Goal: Transaction & Acquisition: Purchase product/service

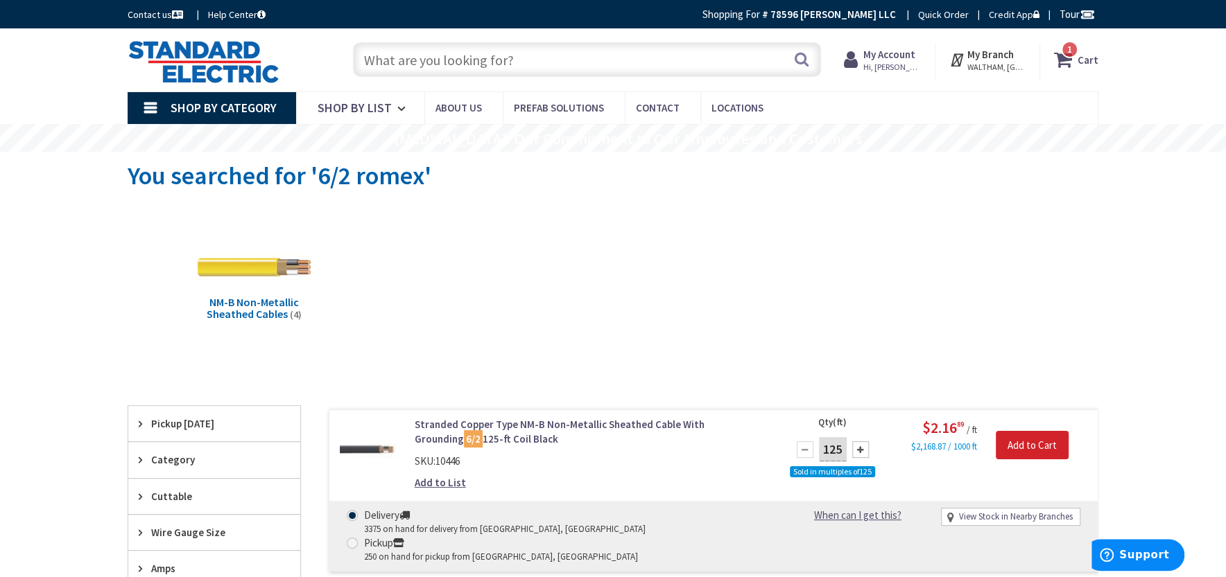
click at [1079, 60] on strong "Cart" at bounding box center [1087, 59] width 21 height 25
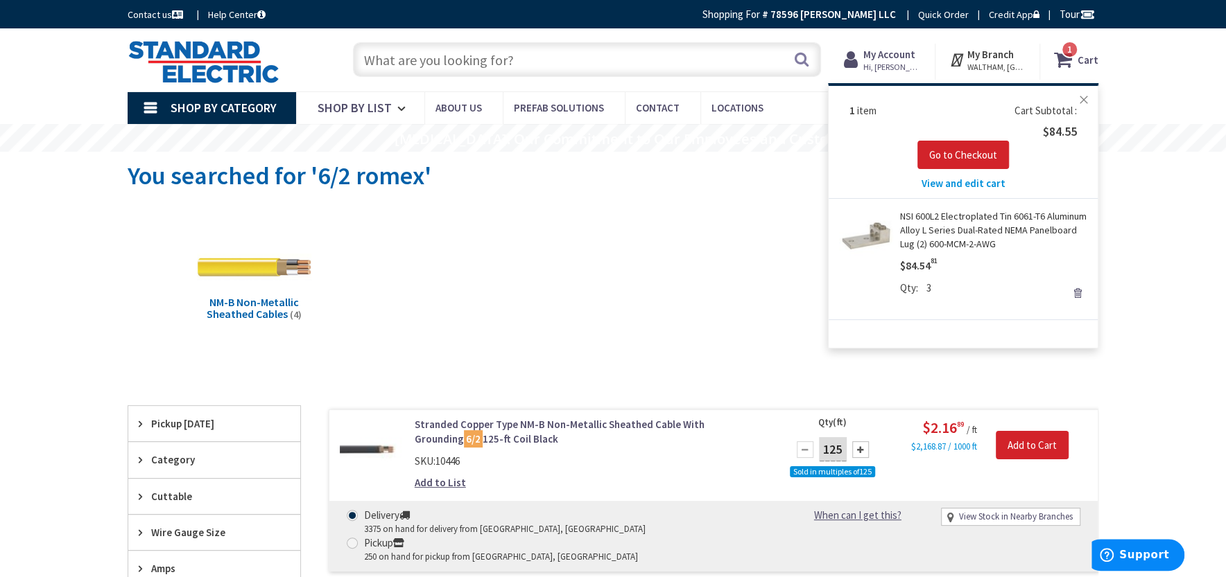
click at [1087, 100] on button "Close" at bounding box center [1084, 100] width 28 height 28
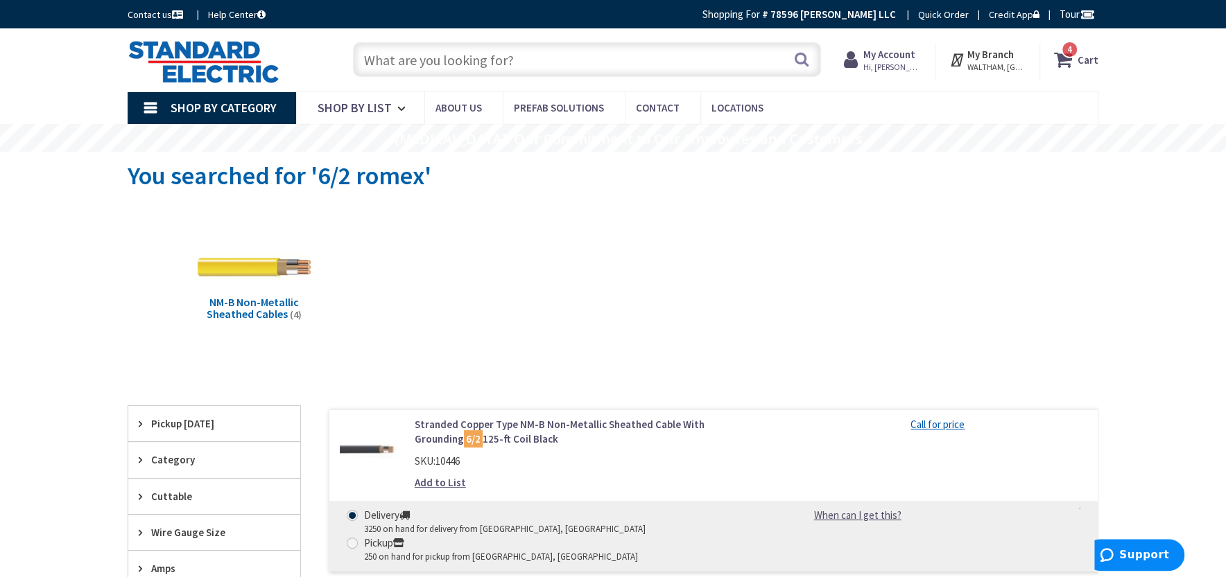
click at [1072, 64] on icon at bounding box center [1066, 59] width 24 height 25
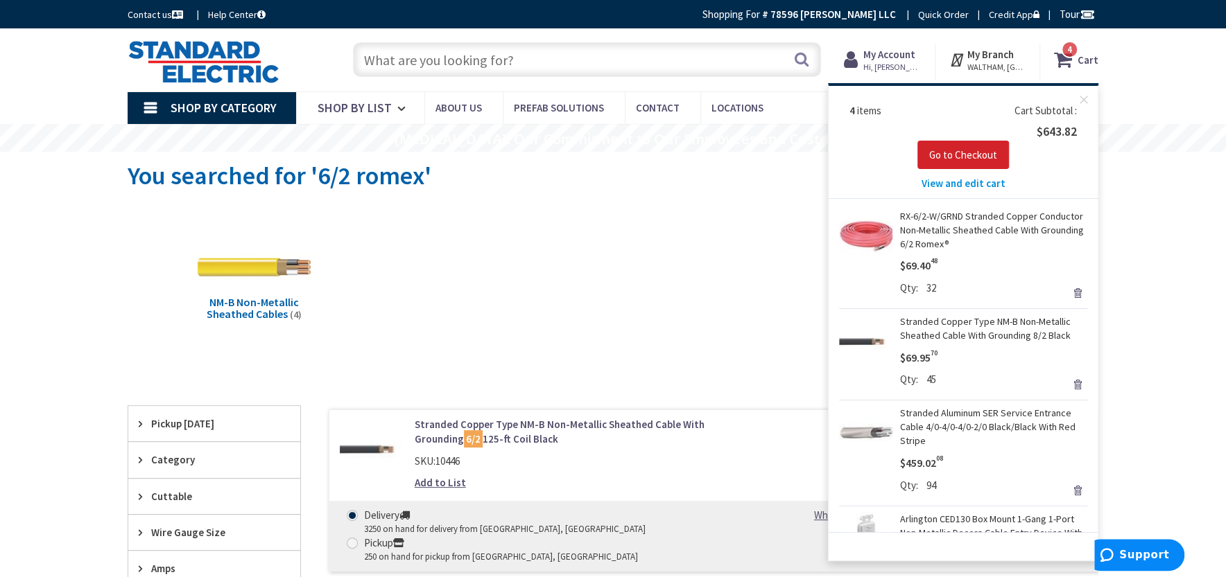
click at [982, 180] on span "View and edit cart" at bounding box center [963, 183] width 84 height 13
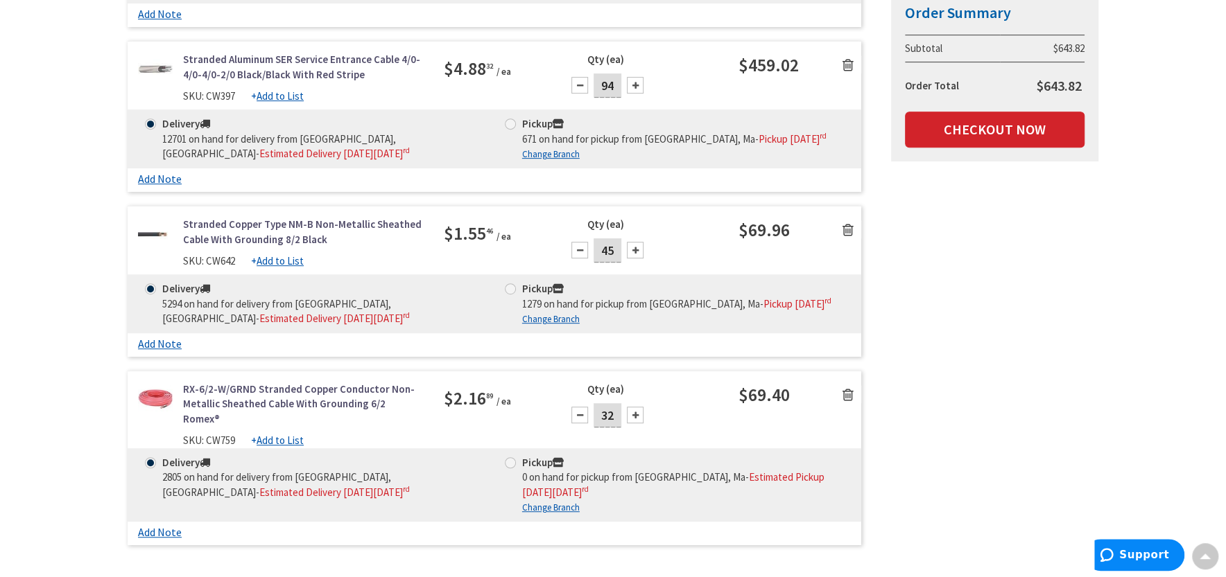
click at [725, 327] on div "Pickup 1279 on hand for pickup from Waltham, Ma - Pickup Wednesday, September 3…" at bounding box center [674, 303] width 339 height 45
click at [610, 428] on input "32" at bounding box center [607, 415] width 28 height 24
click at [613, 263] on input "45" at bounding box center [607, 250] width 28 height 24
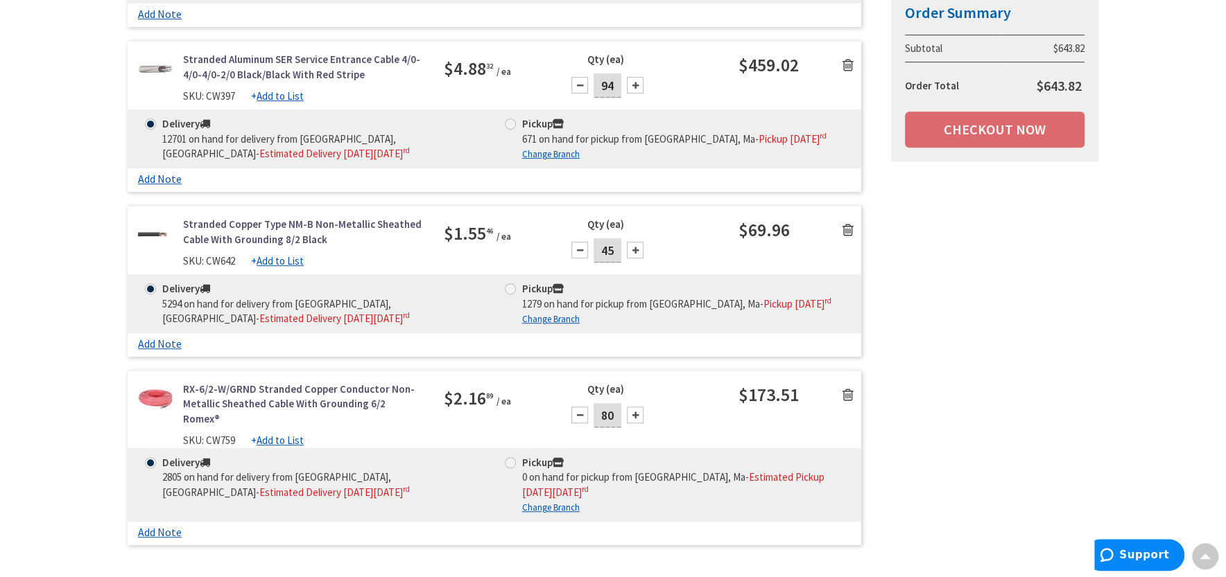
click at [613, 263] on input "45" at bounding box center [607, 250] width 28 height 24
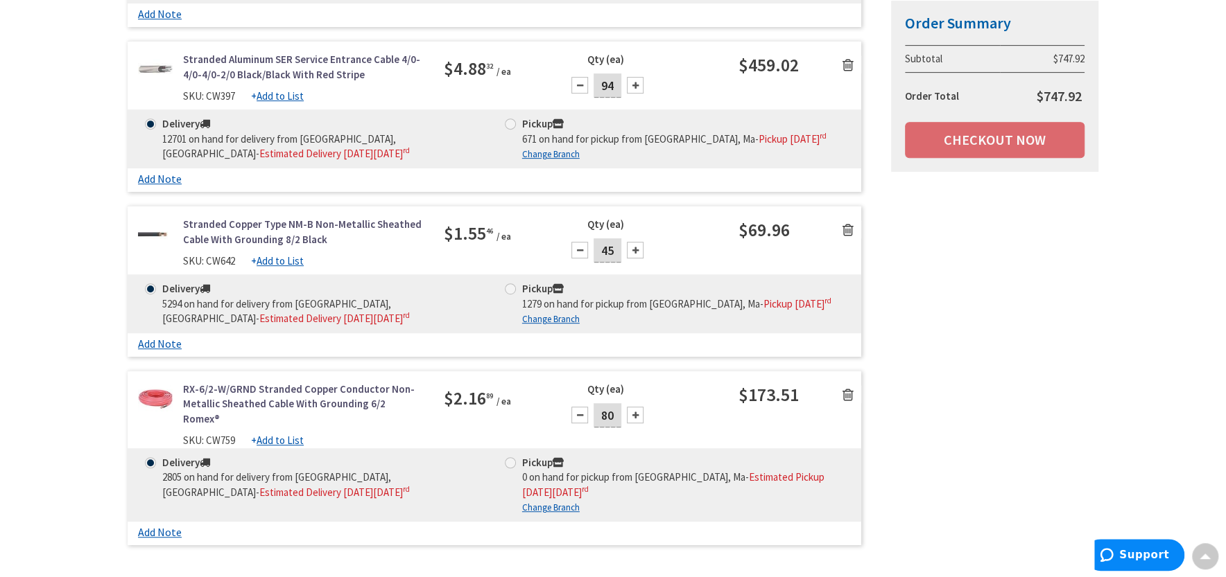
click at [609, 428] on input "80" at bounding box center [607, 415] width 28 height 24
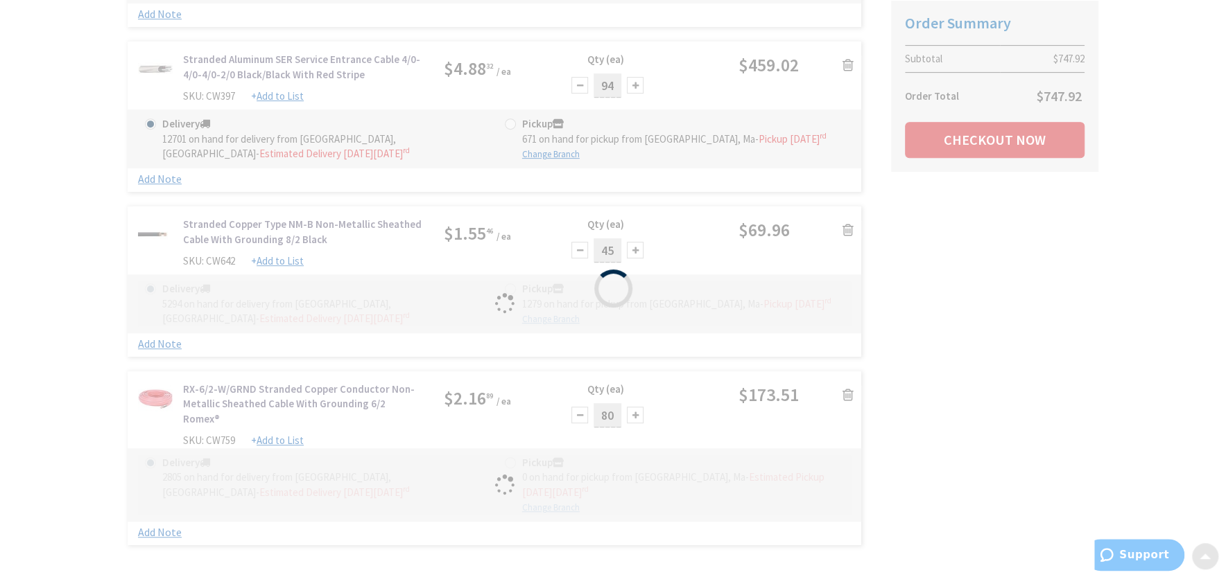
click at [609, 457] on div "Please wait..." at bounding box center [613, 288] width 1226 height 577
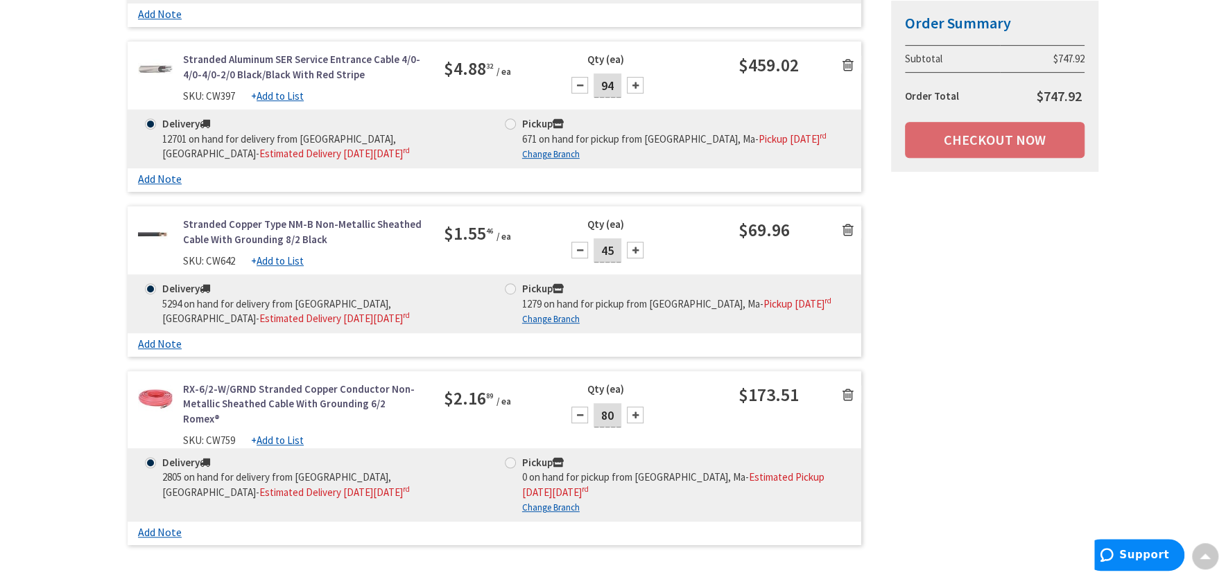
click at [614, 428] on input "80" at bounding box center [607, 415] width 28 height 24
type input "75"
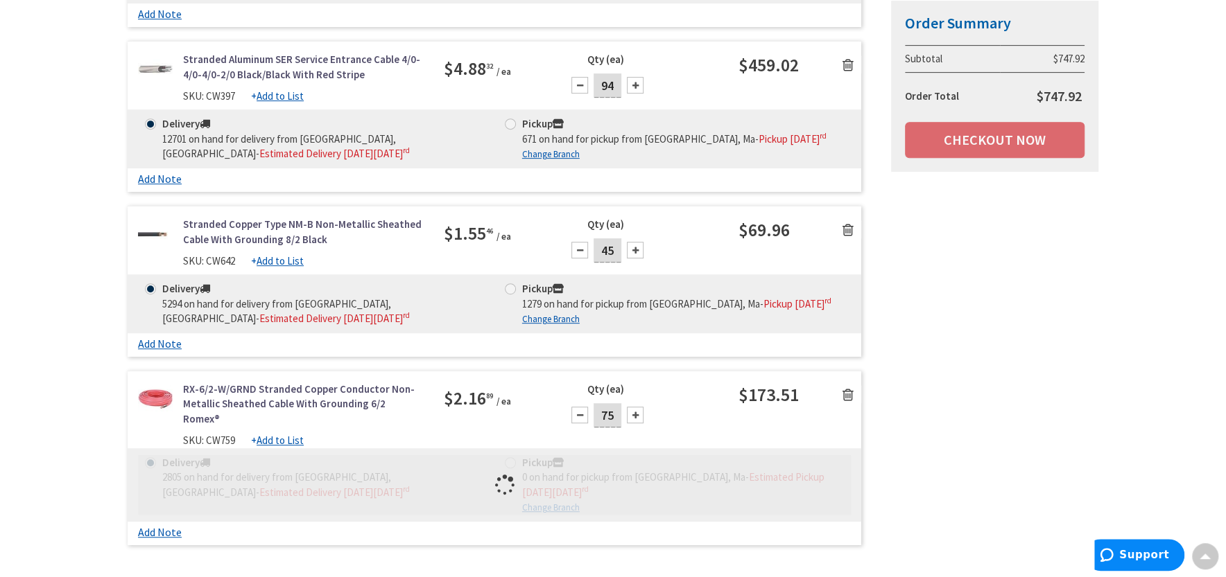
click at [783, 449] on div "RX-6/2-W/GRND Stranded Copper Conductor Non-Metallic Sheathed Cable With Ground…" at bounding box center [494, 415] width 733 height 67
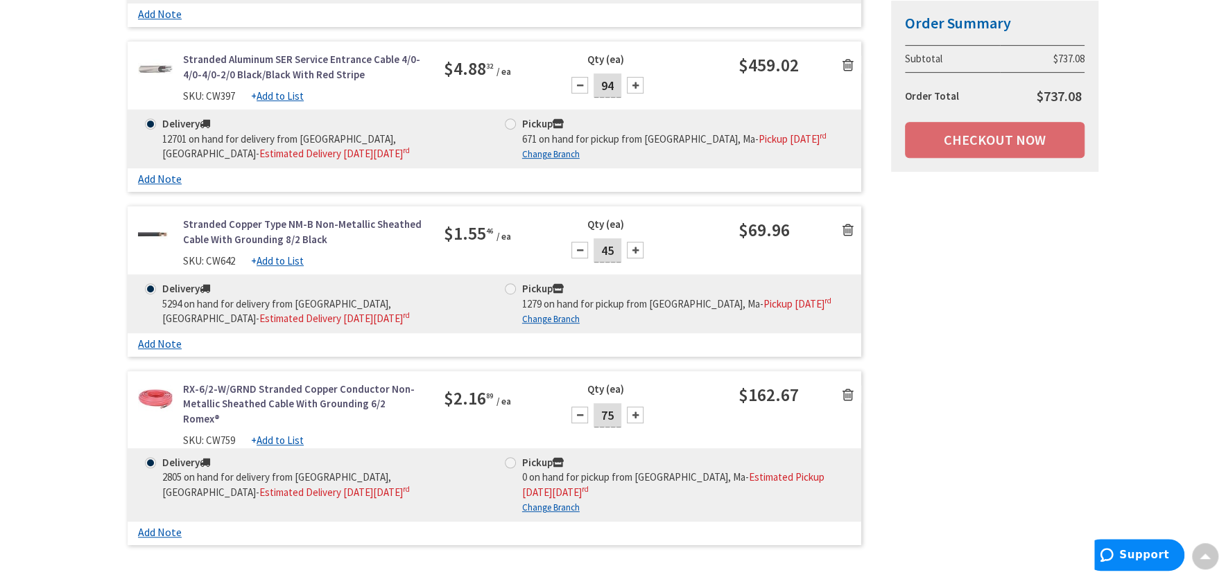
click at [845, 237] on icon at bounding box center [847, 230] width 11 height 14
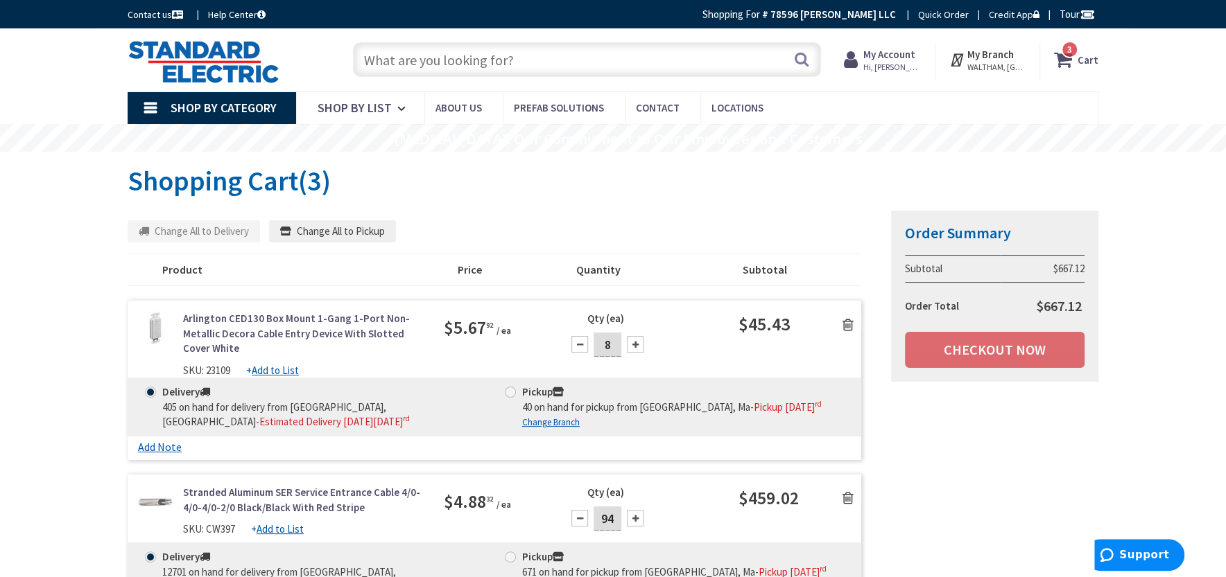
click at [688, 64] on input "text" at bounding box center [587, 59] width 468 height 35
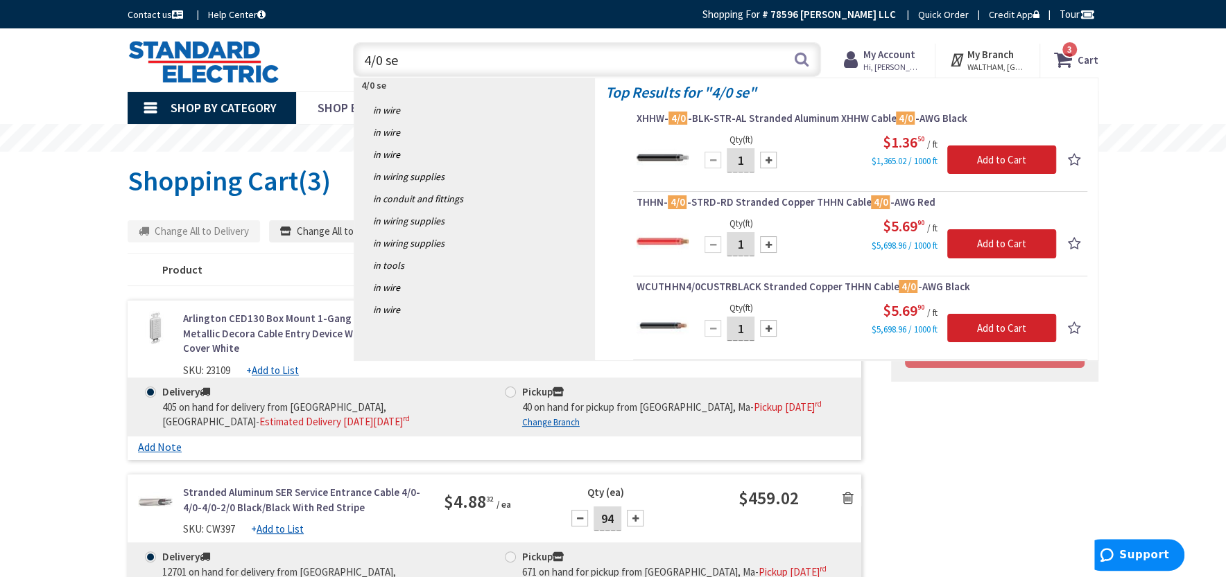
type input "4/0 ser"
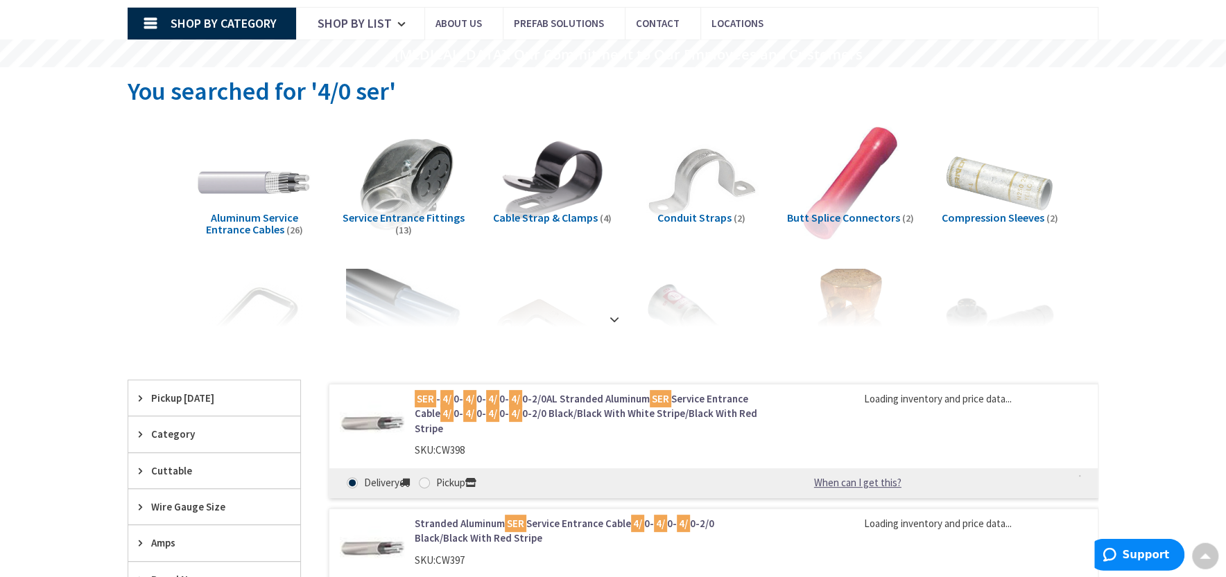
click at [233, 225] on span "Aluminum Service Entrance Cables" at bounding box center [252, 224] width 92 height 26
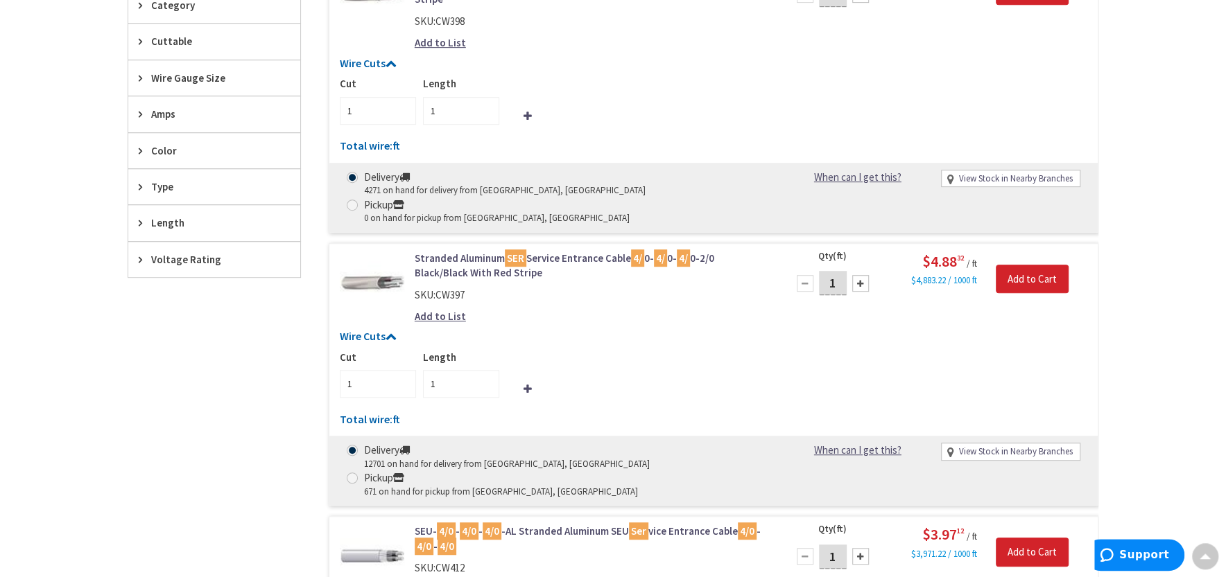
scroll to position [532, 0]
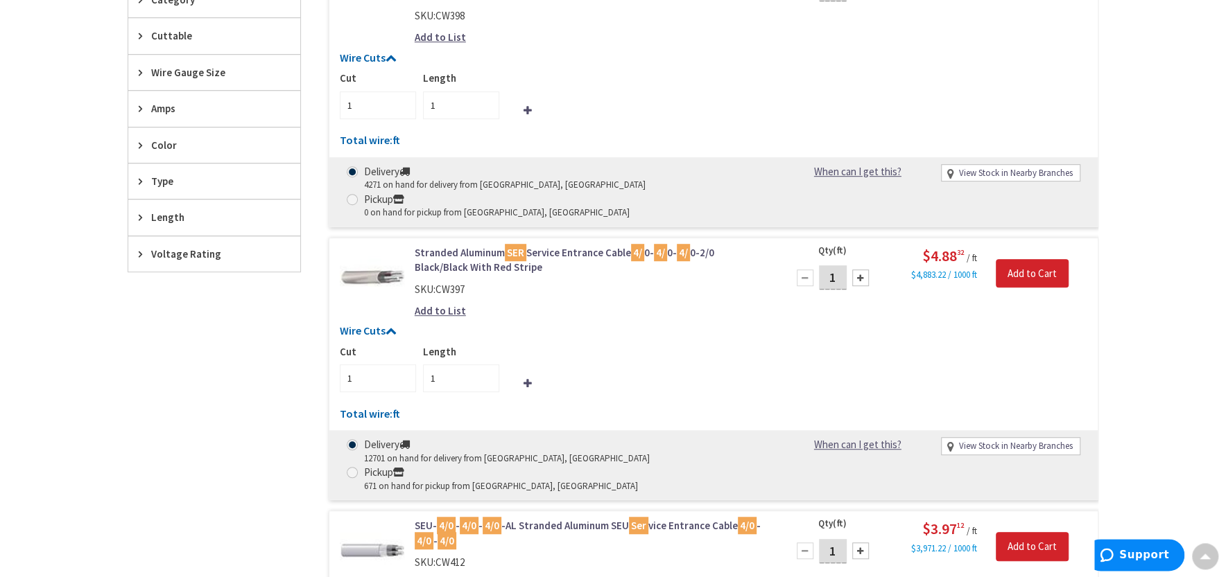
click at [839, 266] on input "1" at bounding box center [833, 278] width 28 height 24
type input "94"
type input "2"
click at [399, 365] on input "2" at bounding box center [378, 379] width 76 height 28
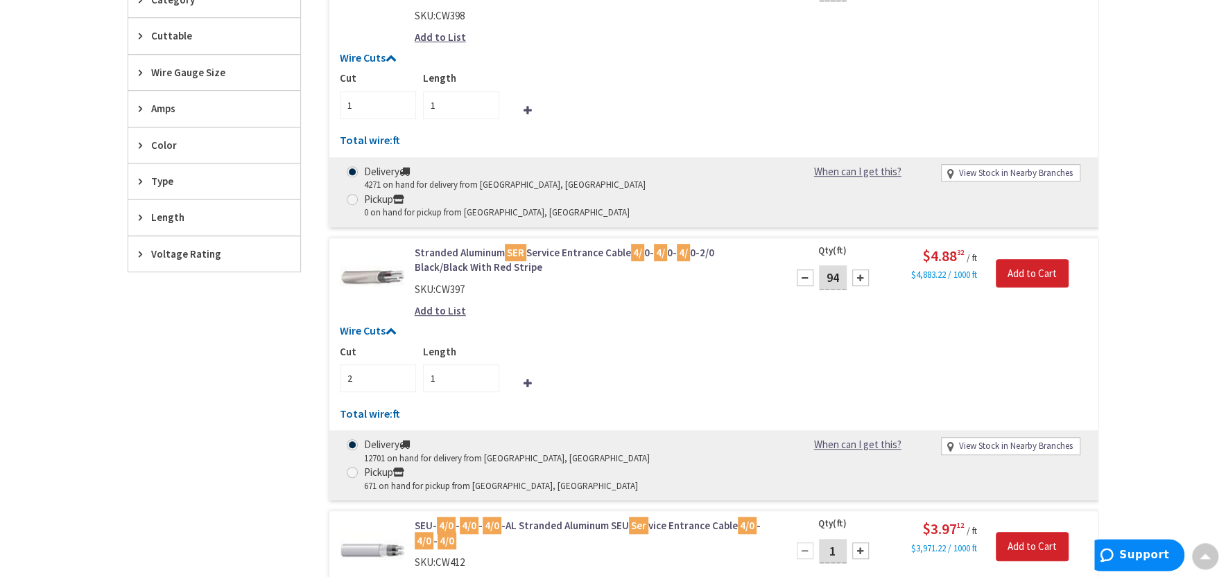
type input "94"
click at [466, 365] on input "94" at bounding box center [461, 379] width 76 height 28
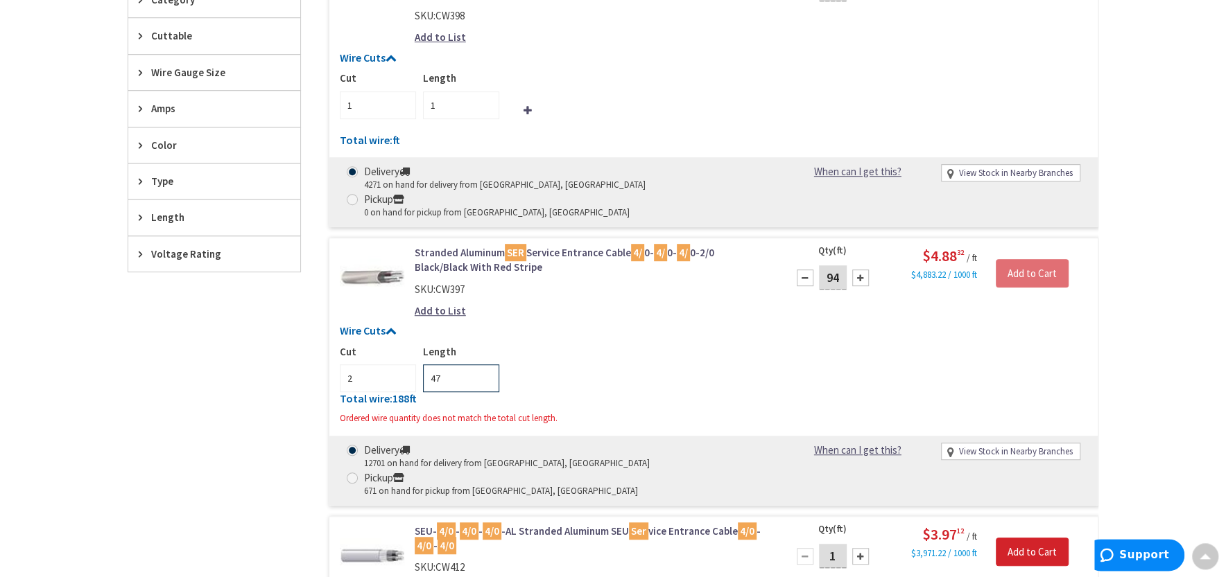
drag, startPoint x: 466, startPoint y: 351, endPoint x: 501, endPoint y: 363, distance: 36.6
click at [499, 365] on input "47" at bounding box center [461, 379] width 76 height 28
type input "47"
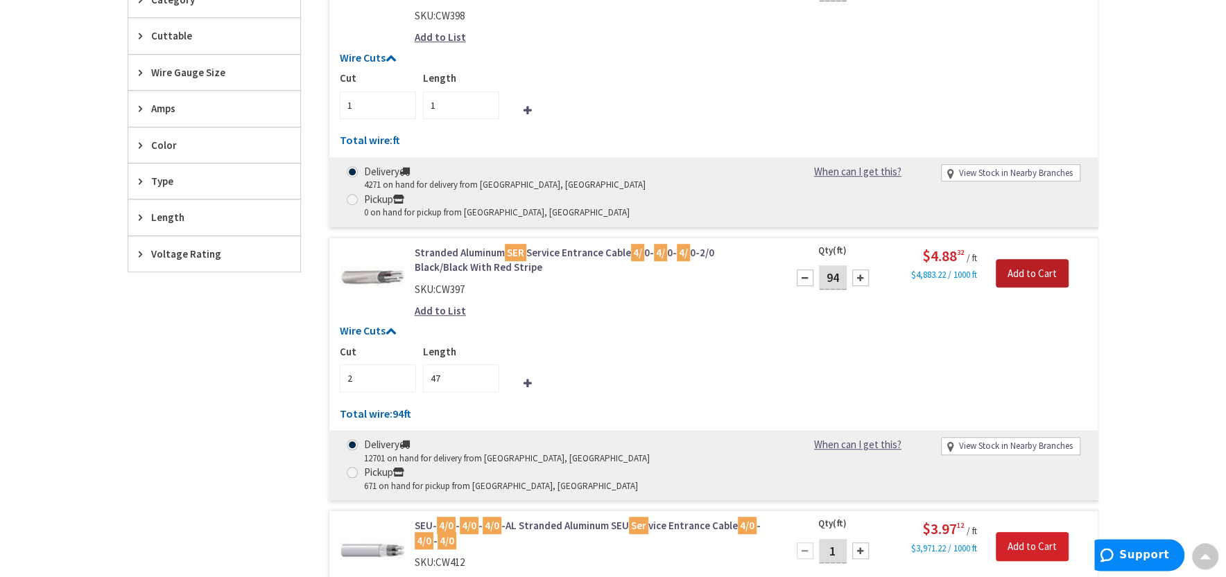
click at [1021, 259] on input "Add to Cart" at bounding box center [1031, 273] width 73 height 29
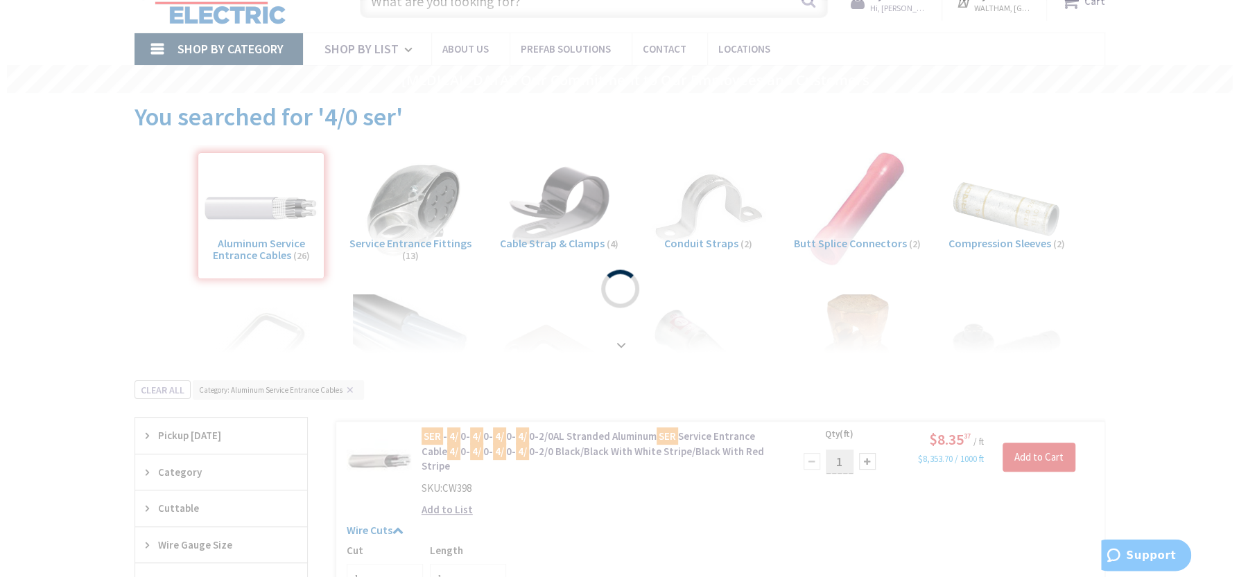
scroll to position [0, 0]
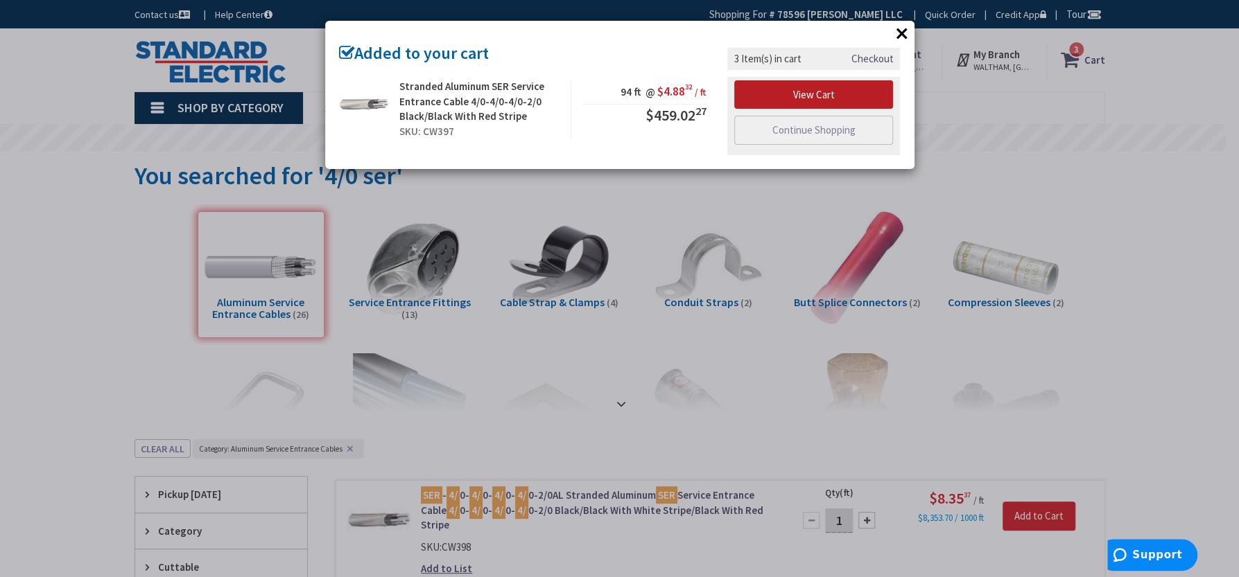
click at [805, 90] on link "View Cart" at bounding box center [813, 94] width 159 height 29
click at [825, 87] on link "View Cart" at bounding box center [813, 94] width 159 height 29
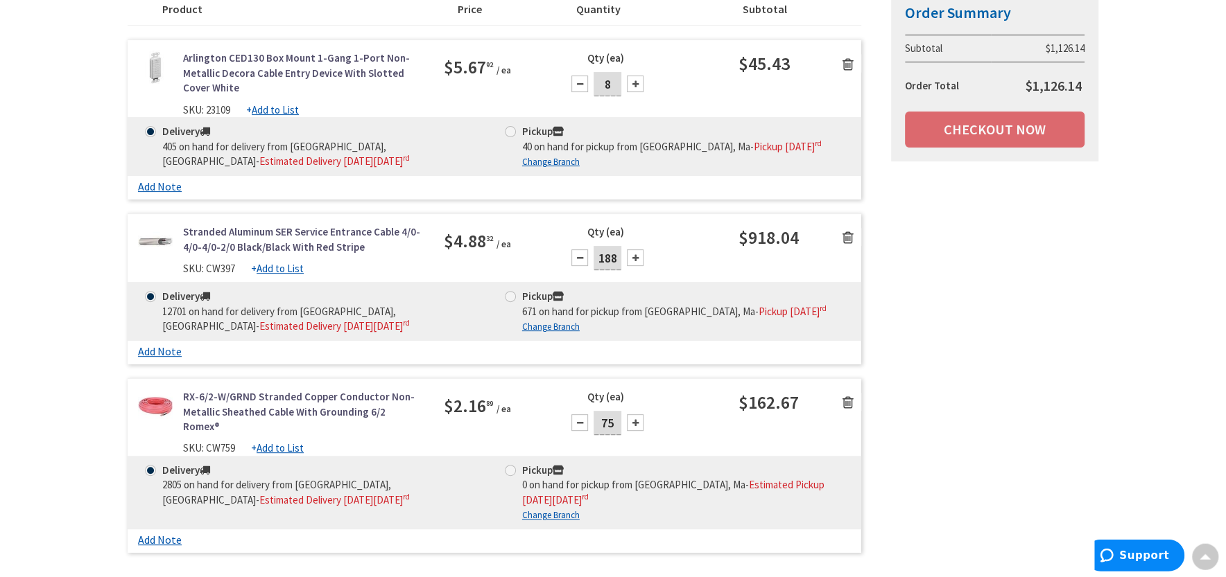
scroll to position [256, 0]
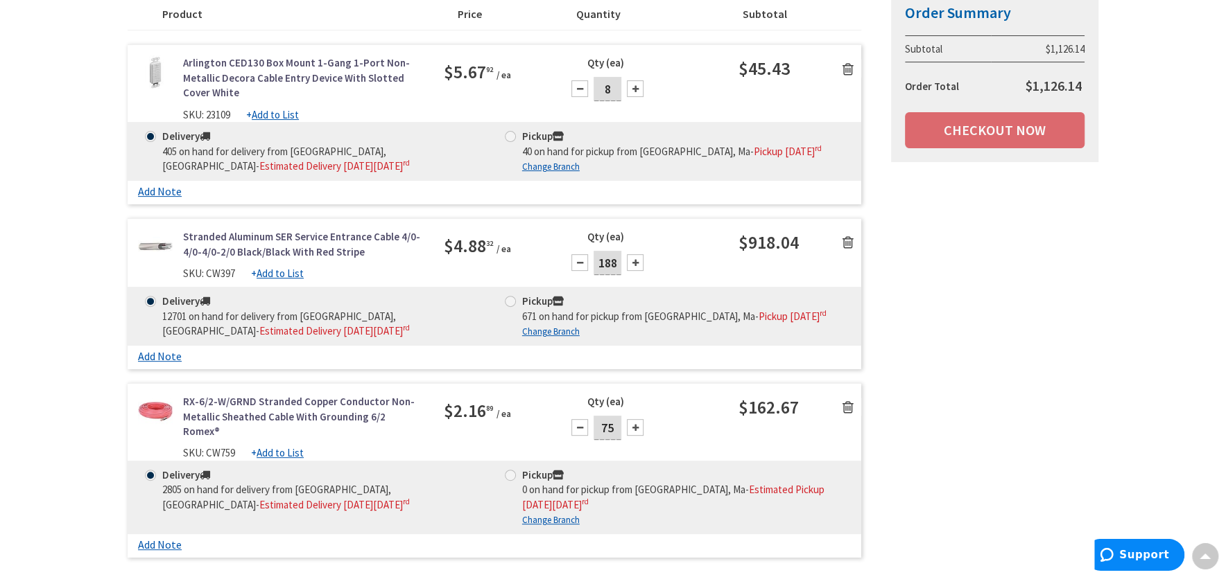
click at [848, 250] on icon at bounding box center [847, 243] width 11 height 14
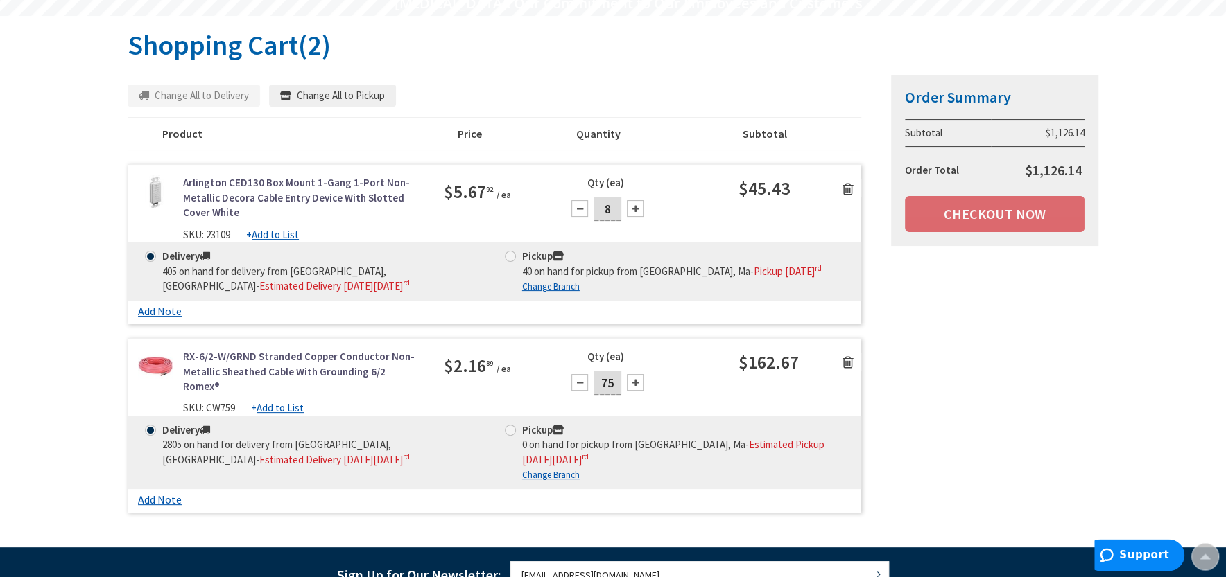
scroll to position [0, 0]
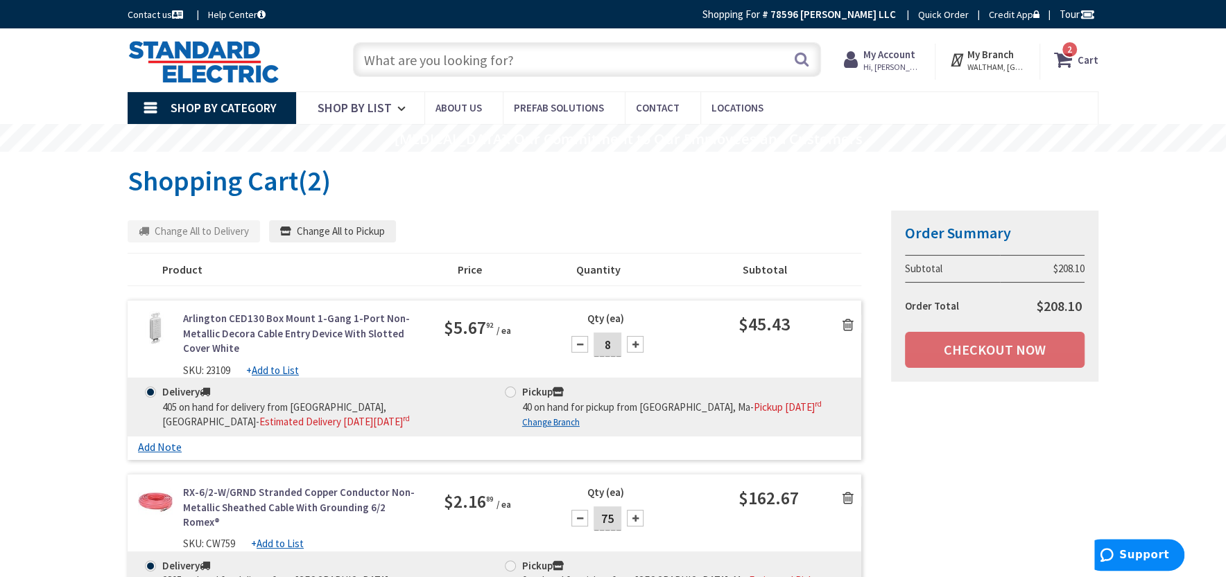
click at [559, 55] on input "text" at bounding box center [587, 59] width 468 height 35
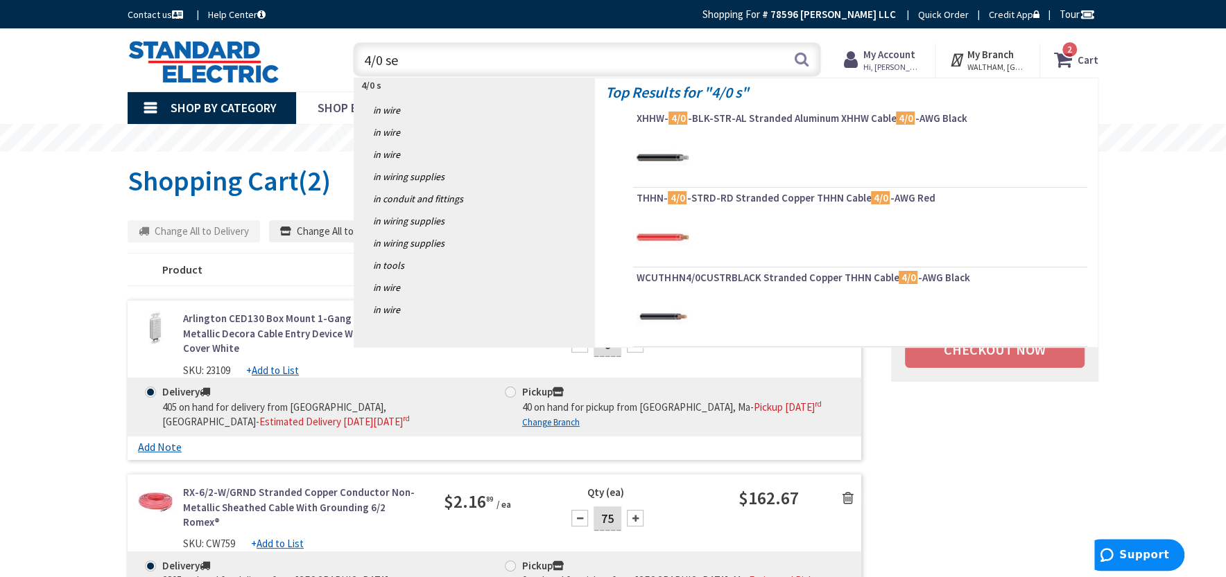
type input "4/0 ser"
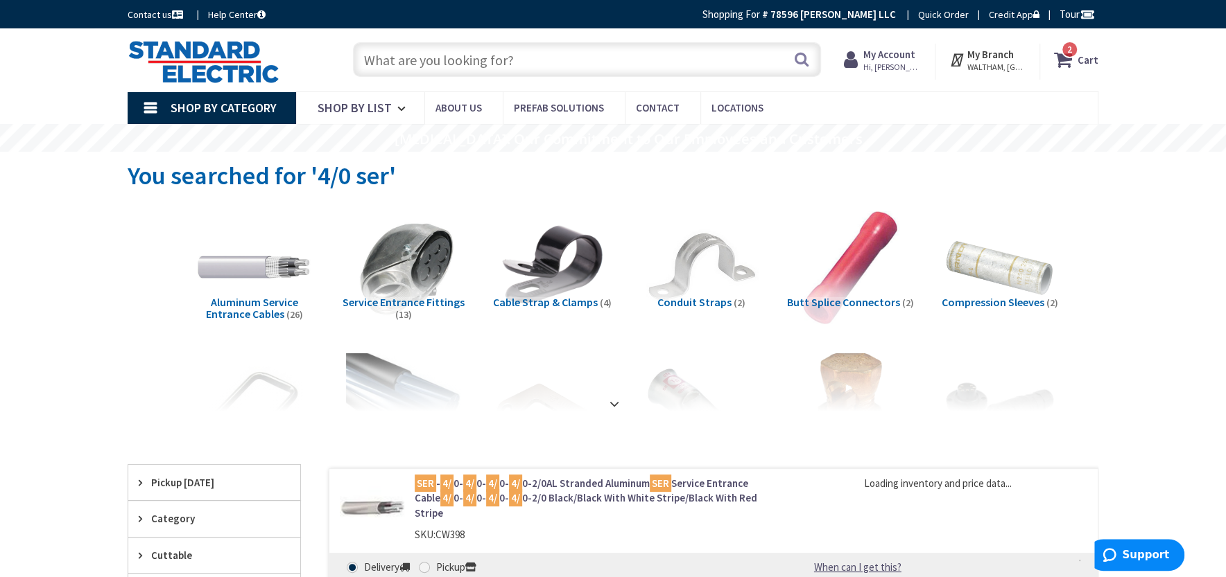
click at [264, 299] on span "Aluminum Service Entrance Cables" at bounding box center [252, 308] width 92 height 26
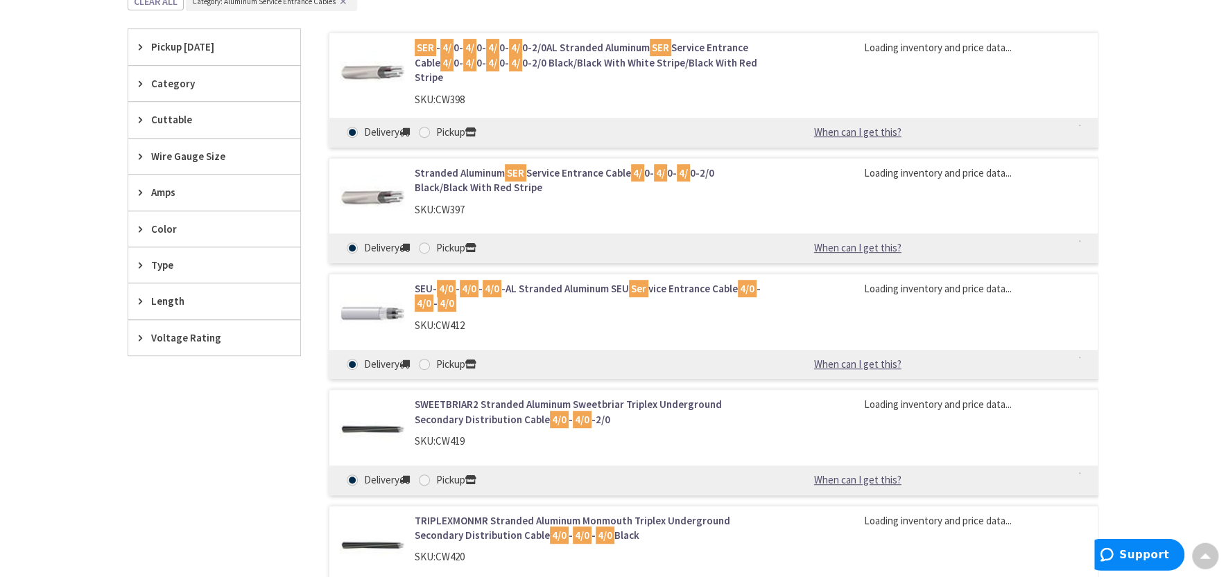
scroll to position [448, 0]
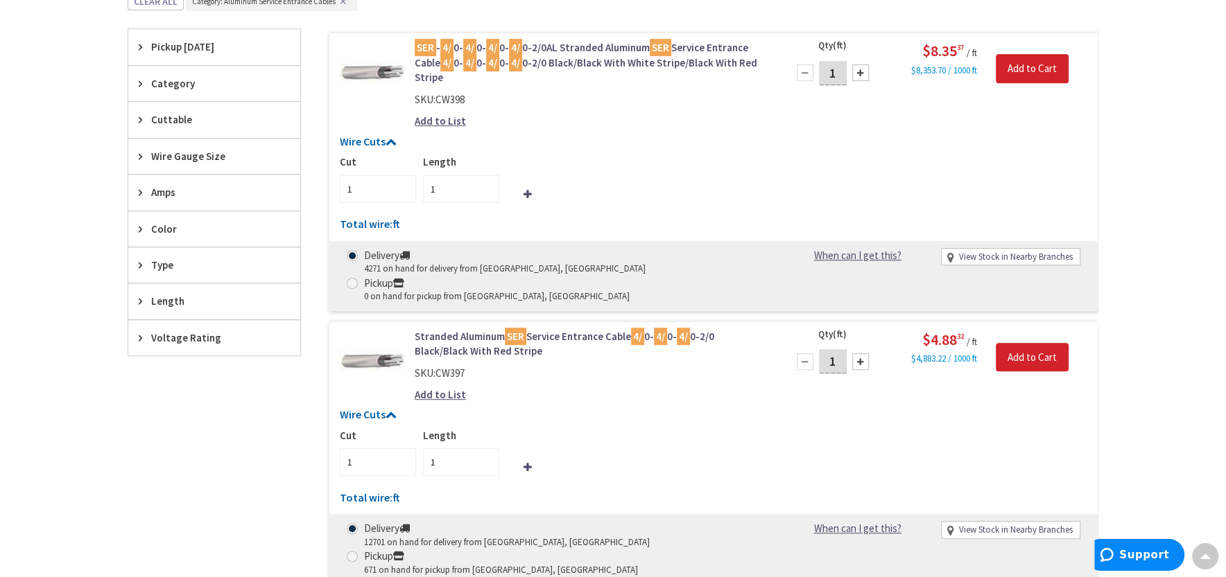
click at [833, 349] on input "1" at bounding box center [833, 361] width 28 height 24
type input "94"
click at [380, 449] on input "1" at bounding box center [378, 463] width 76 height 28
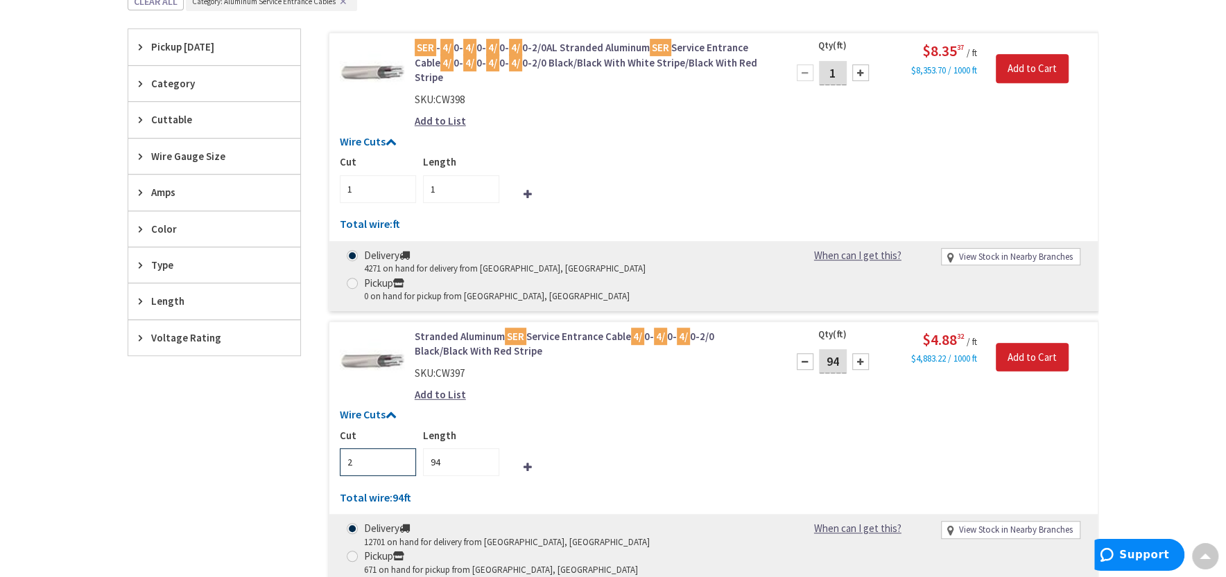
type input "2"
click at [406, 449] on input "2" at bounding box center [378, 463] width 76 height 28
click at [467, 449] on input "94" at bounding box center [461, 463] width 76 height 28
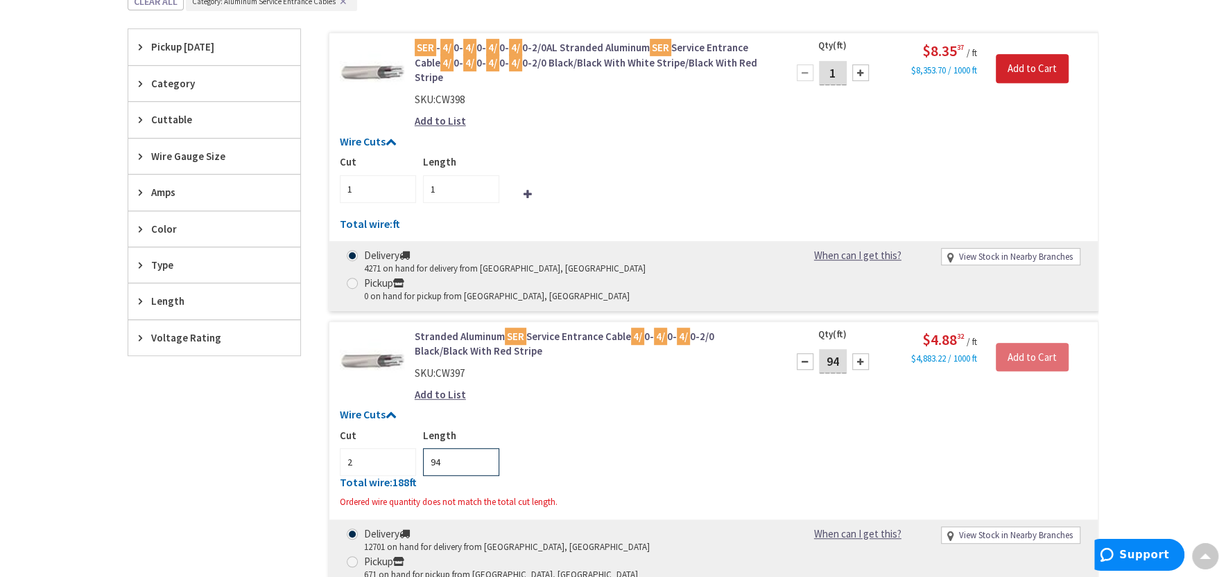
click at [467, 449] on input "94" at bounding box center [461, 463] width 76 height 28
type input "47"
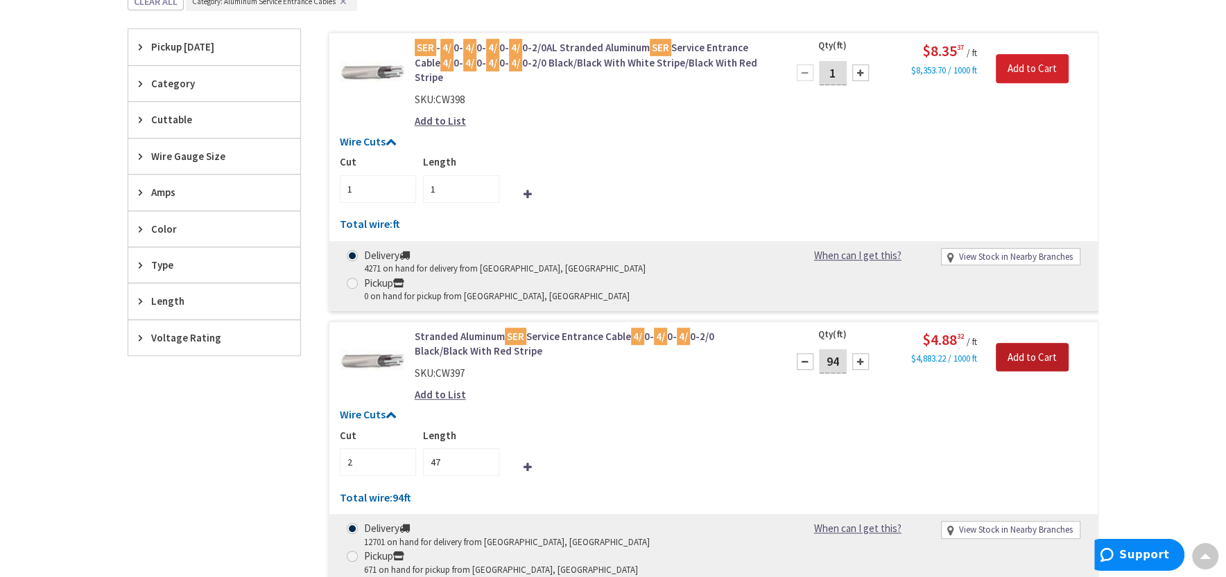
click at [1035, 343] on input "Add to Cart" at bounding box center [1031, 357] width 73 height 29
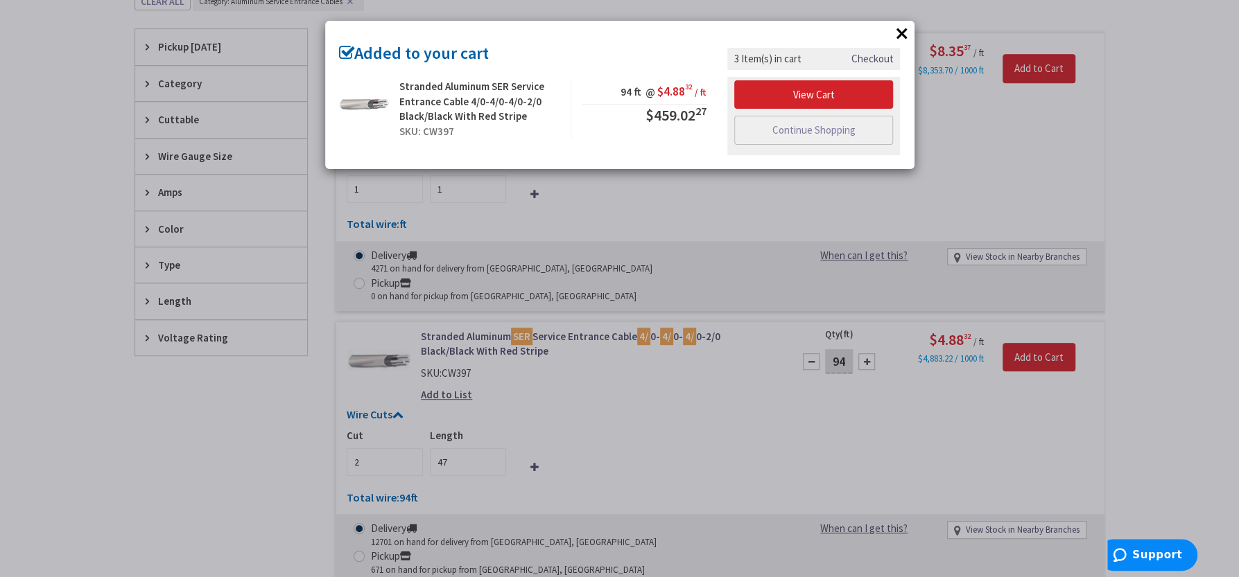
click at [962, 138] on div "× Added to your cart Stranded Aluminum SER Service Entrance Cable 4/0-4/0-4/0-2…" at bounding box center [619, 288] width 1239 height 577
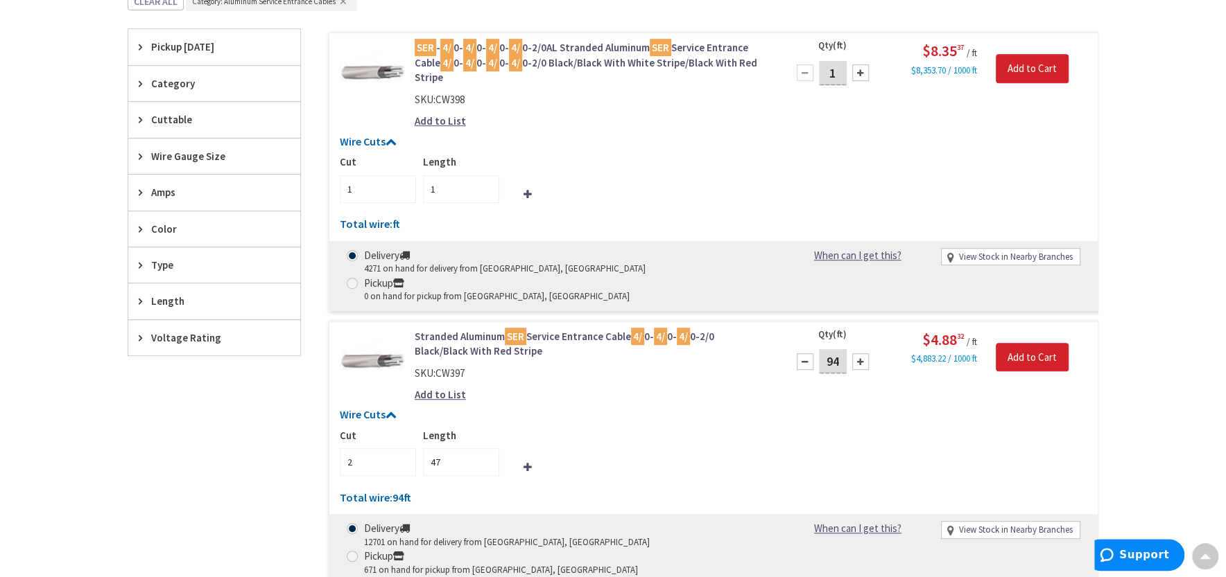
scroll to position [0, 0]
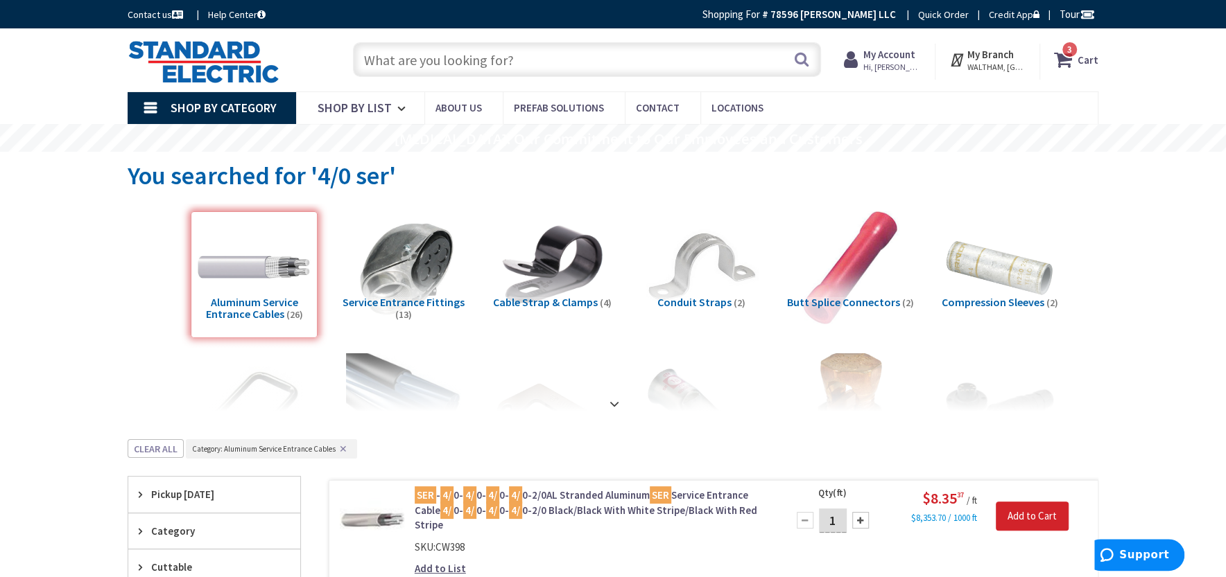
click at [699, 58] on input "text" at bounding box center [587, 59] width 468 height 35
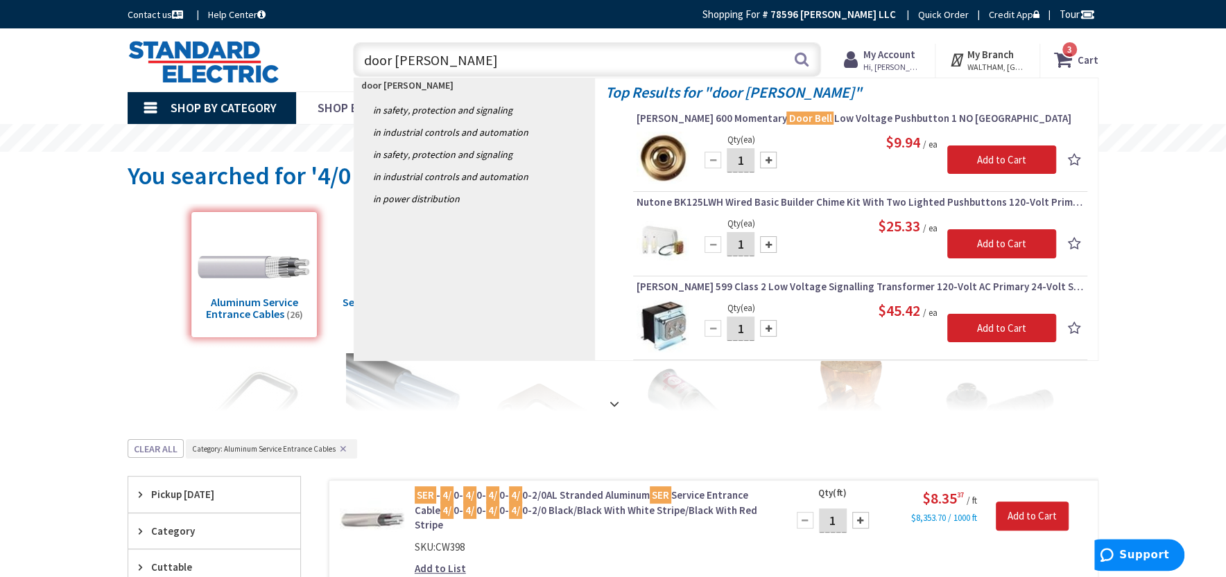
type input "door bell kit"
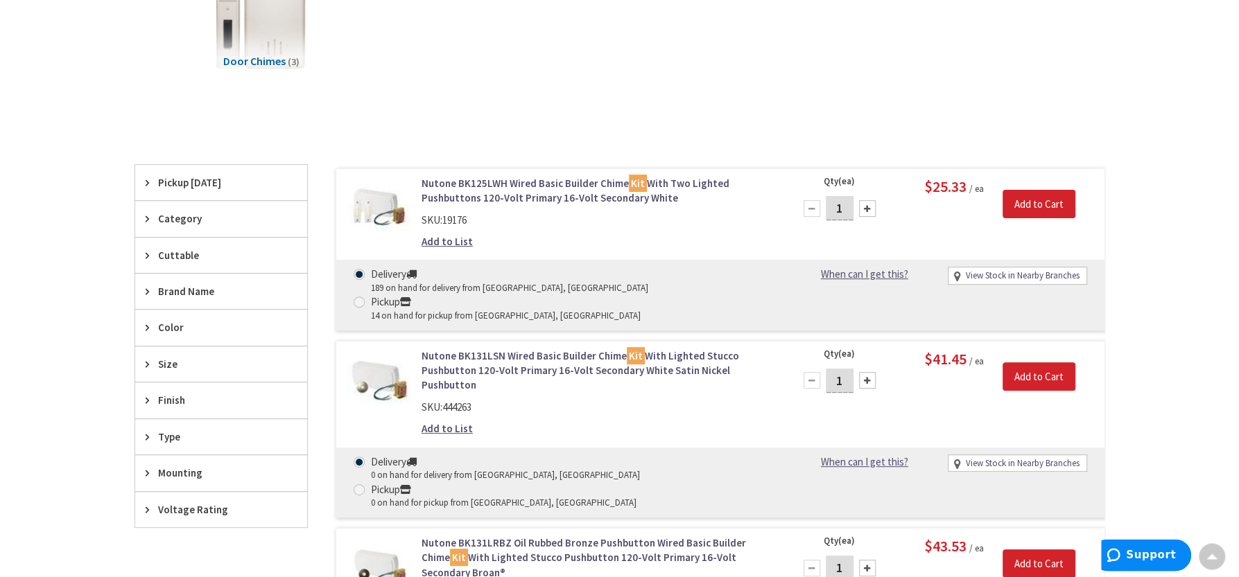
scroll to position [239, 0]
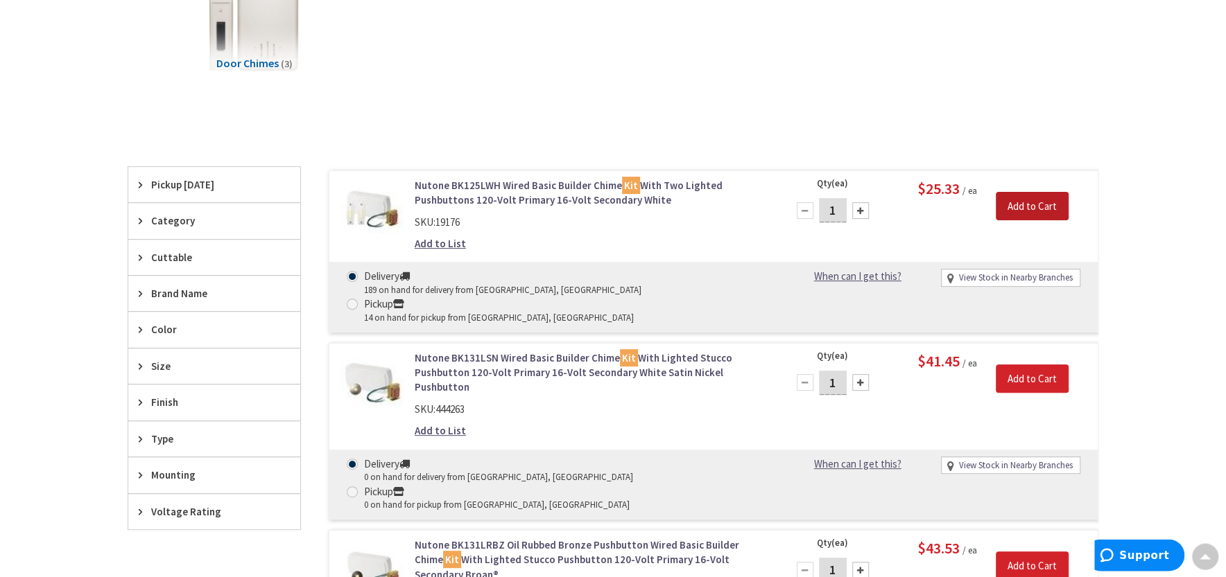
click at [1028, 204] on input "Add to Cart" at bounding box center [1031, 206] width 73 height 29
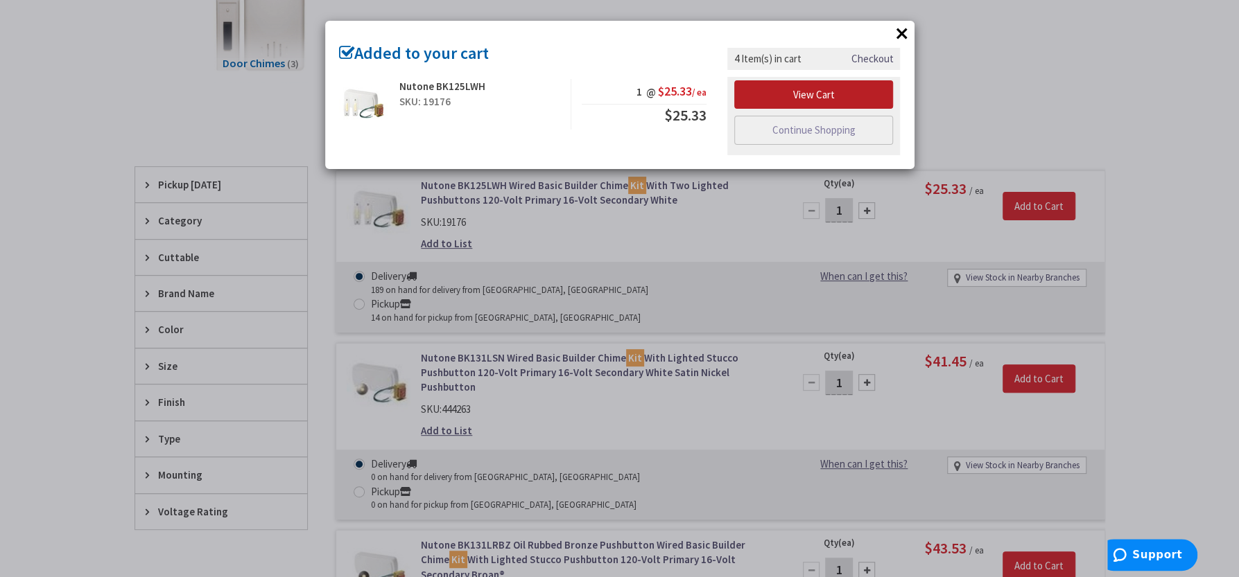
click at [792, 88] on link "View Cart" at bounding box center [813, 94] width 159 height 29
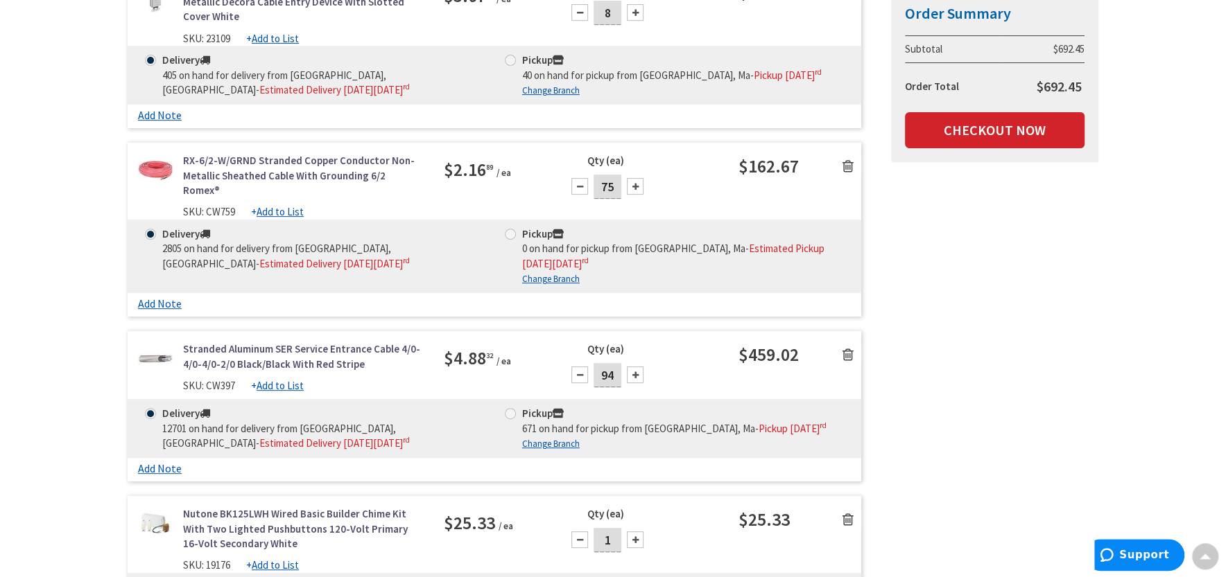
scroll to position [333, 0]
click at [157, 475] on link "Add Note" at bounding box center [160, 468] width 44 height 13
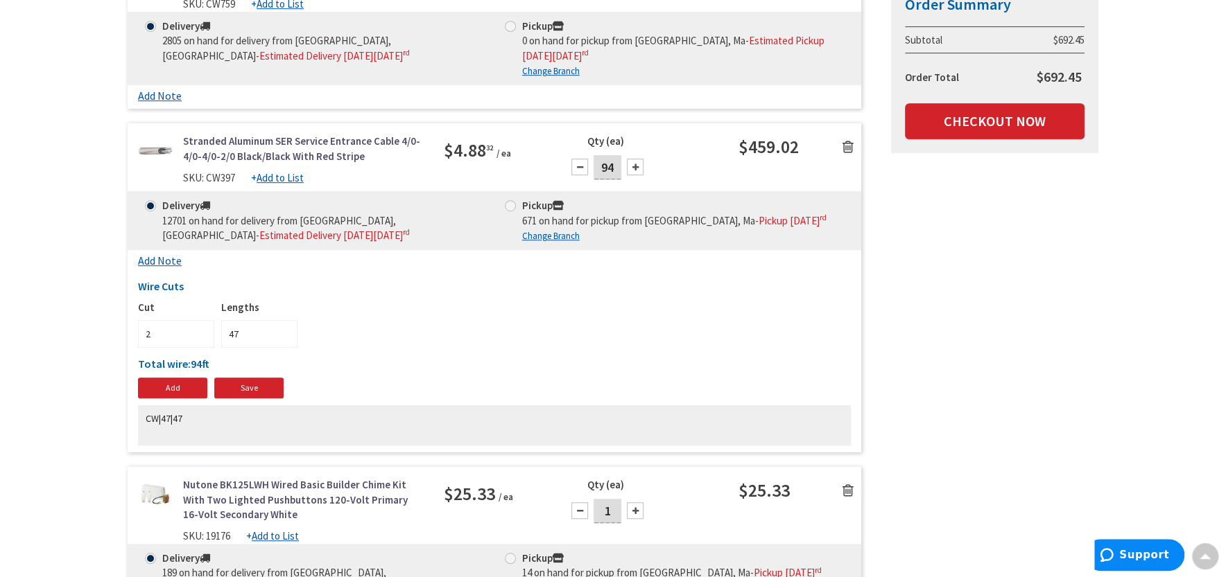
scroll to position [542, 0]
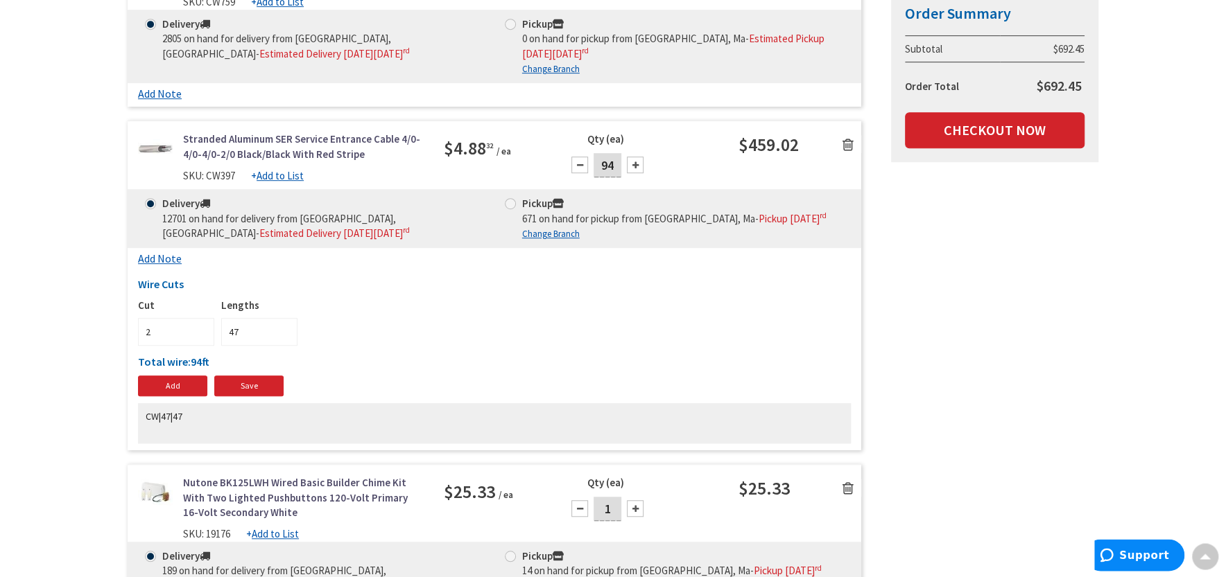
click at [424, 346] on div "Cut 2 Lengths 47" at bounding box center [494, 322] width 713 height 48
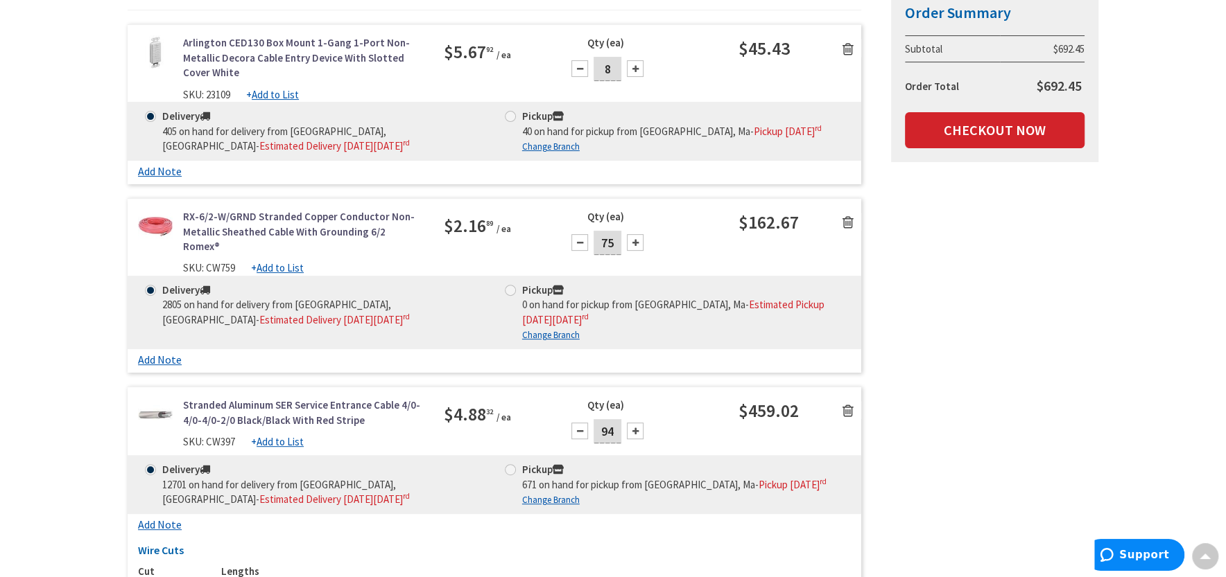
scroll to position [0, 0]
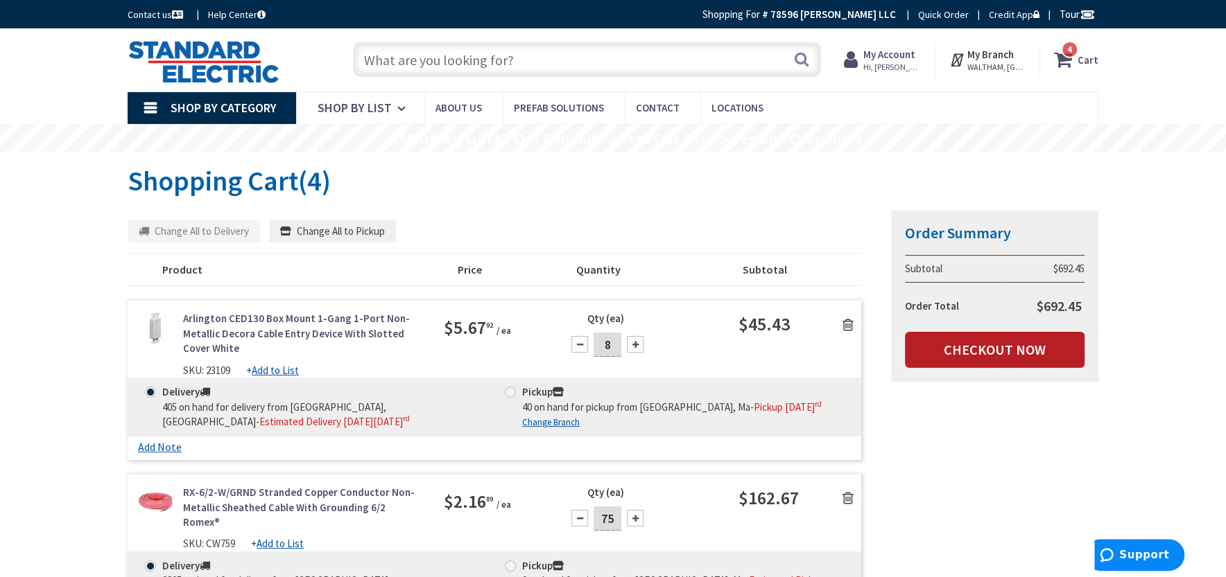
click at [977, 357] on link "Checkout Now" at bounding box center [995, 350] width 180 height 36
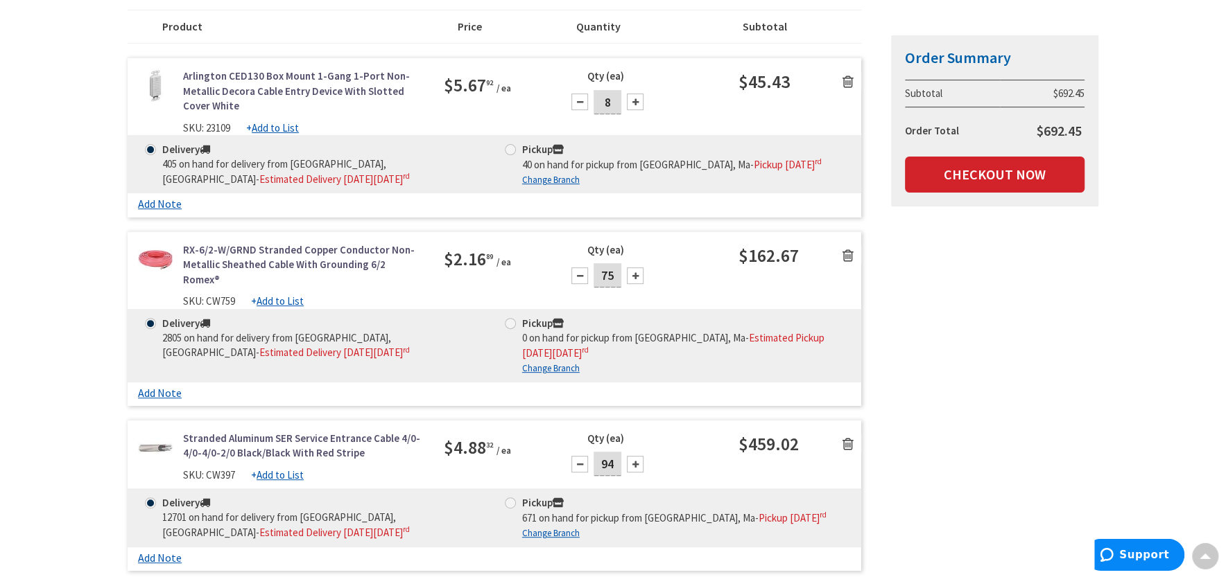
scroll to position [288, 0]
click at [141, 399] on link "Add Note" at bounding box center [160, 392] width 44 height 13
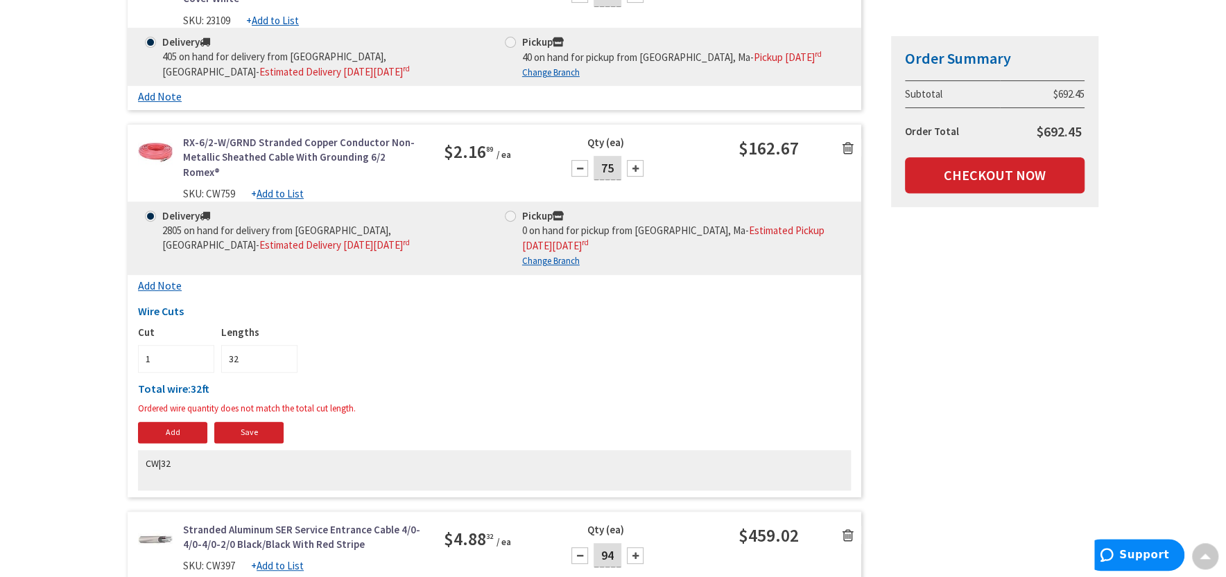
scroll to position [396, 0]
click at [258, 368] on input "32" at bounding box center [259, 359] width 76 height 28
type input "75"
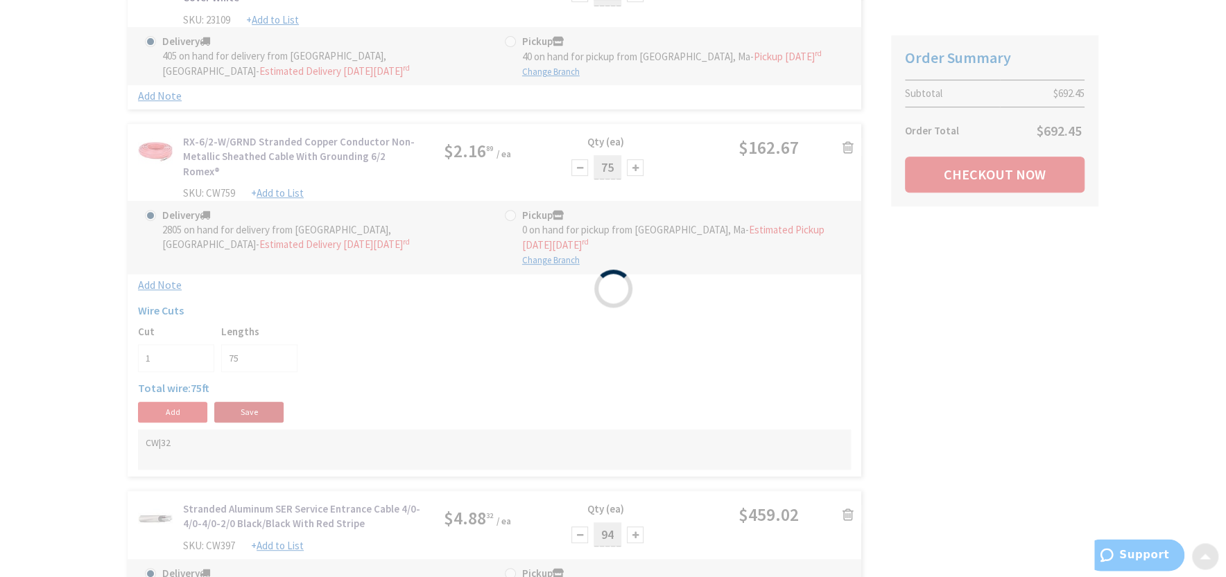
click at [258, 431] on body "Please wait... Accessibility Screen-Reader Guide, Feedback, and Issue Reporting…" at bounding box center [613, 417] width 1226 height 1626
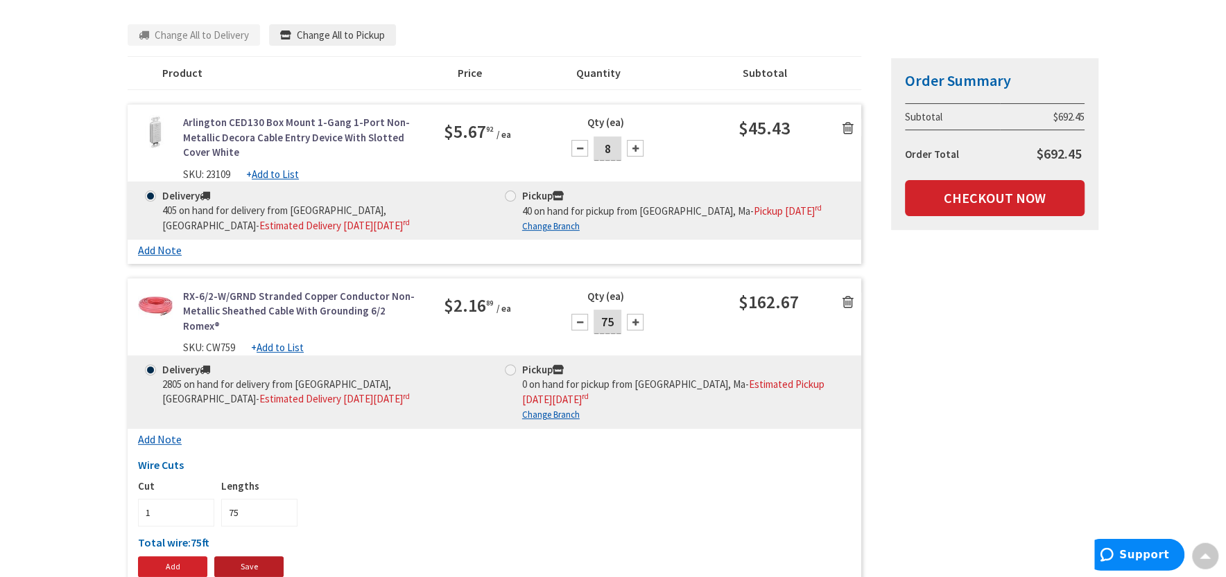
scroll to position [229, 0]
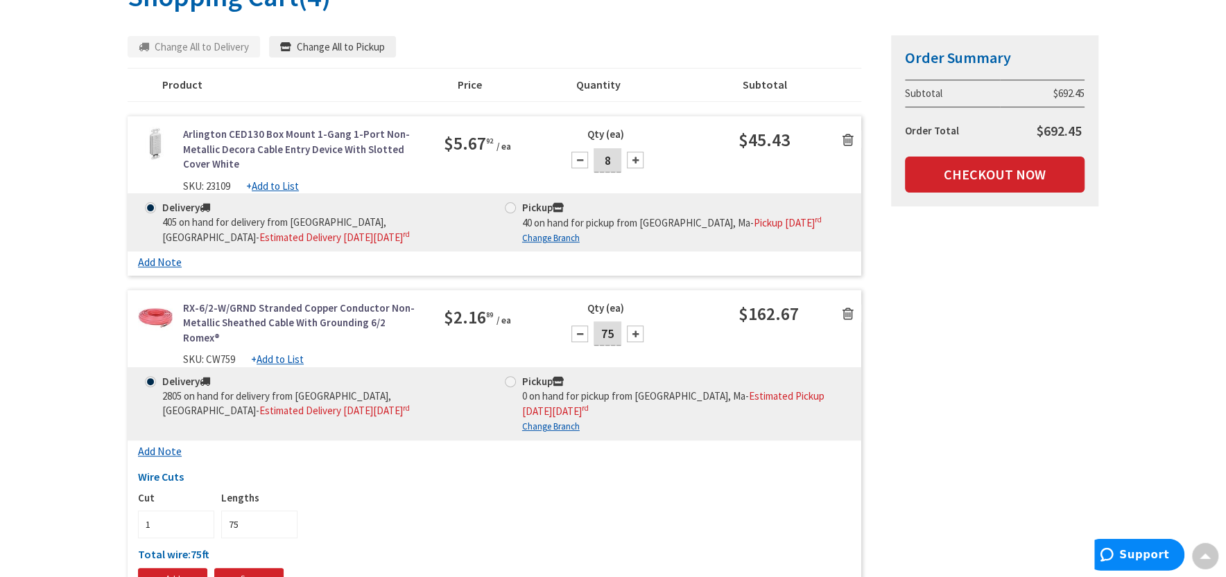
click at [167, 269] on link "Add Note" at bounding box center [160, 262] width 44 height 13
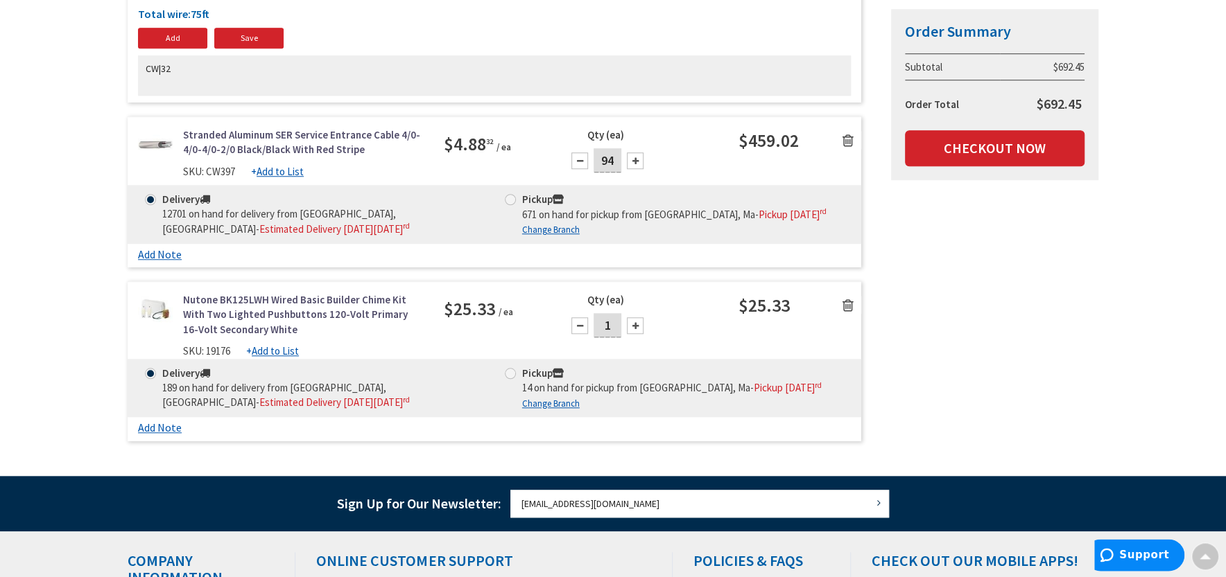
scroll to position [826, 0]
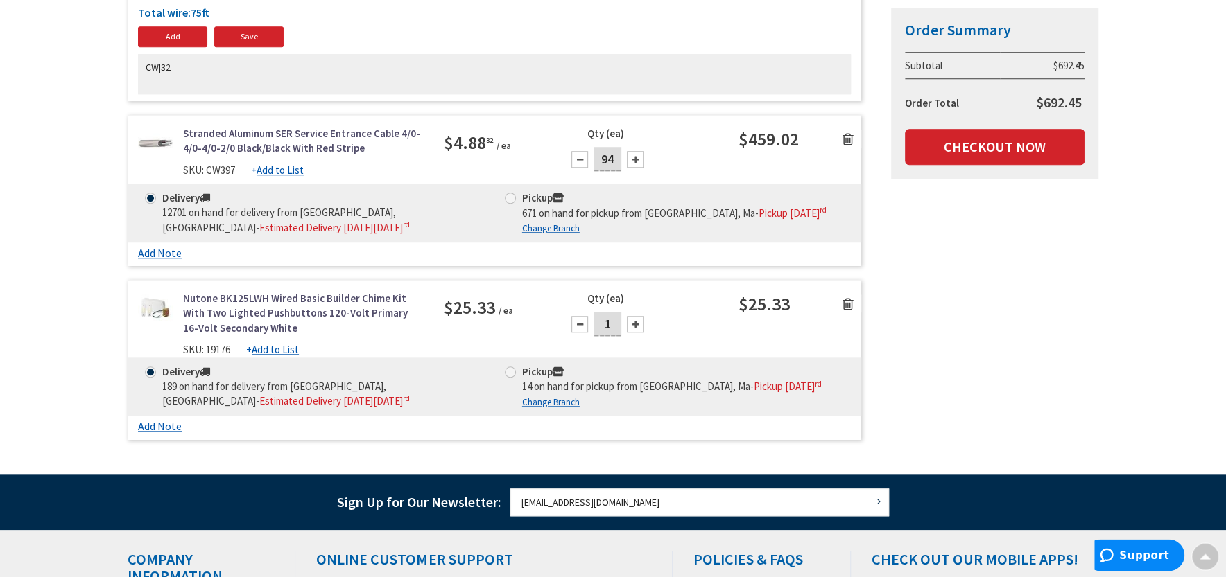
click at [165, 260] on link "Add Note" at bounding box center [160, 253] width 44 height 13
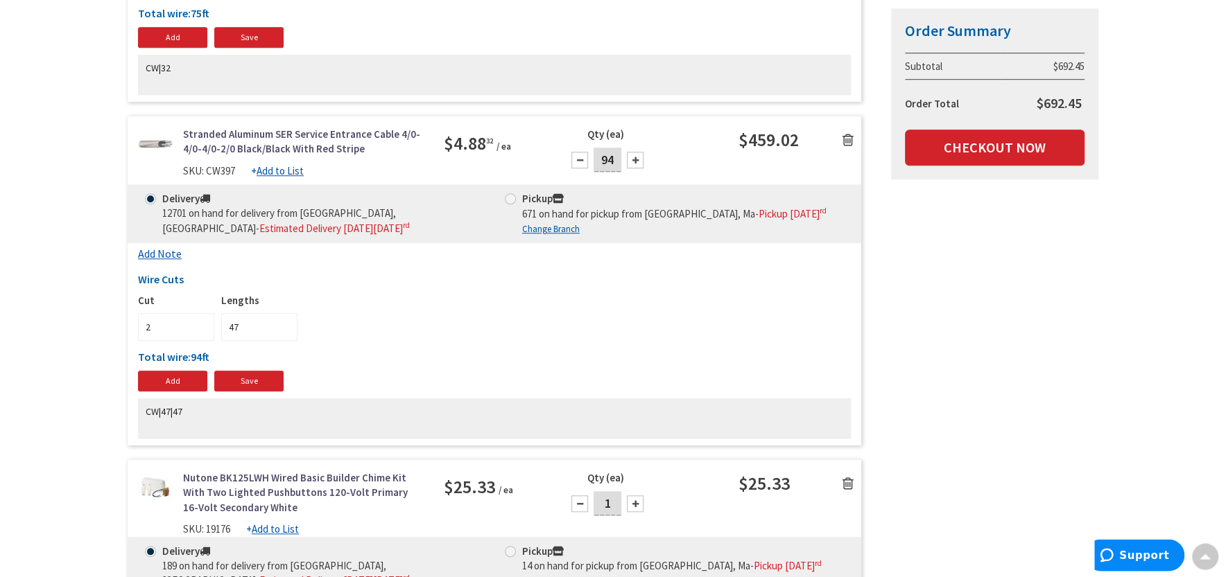
scroll to position [824, 0]
click at [971, 146] on link "Checkout Now" at bounding box center [995, 148] width 180 height 36
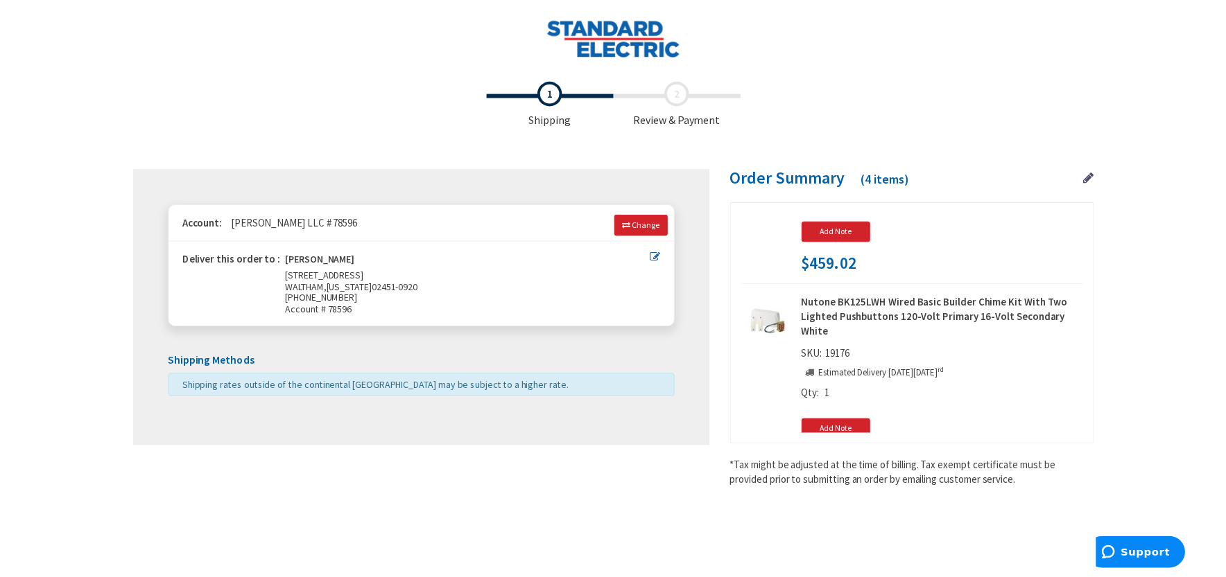
scroll to position [534, 0]
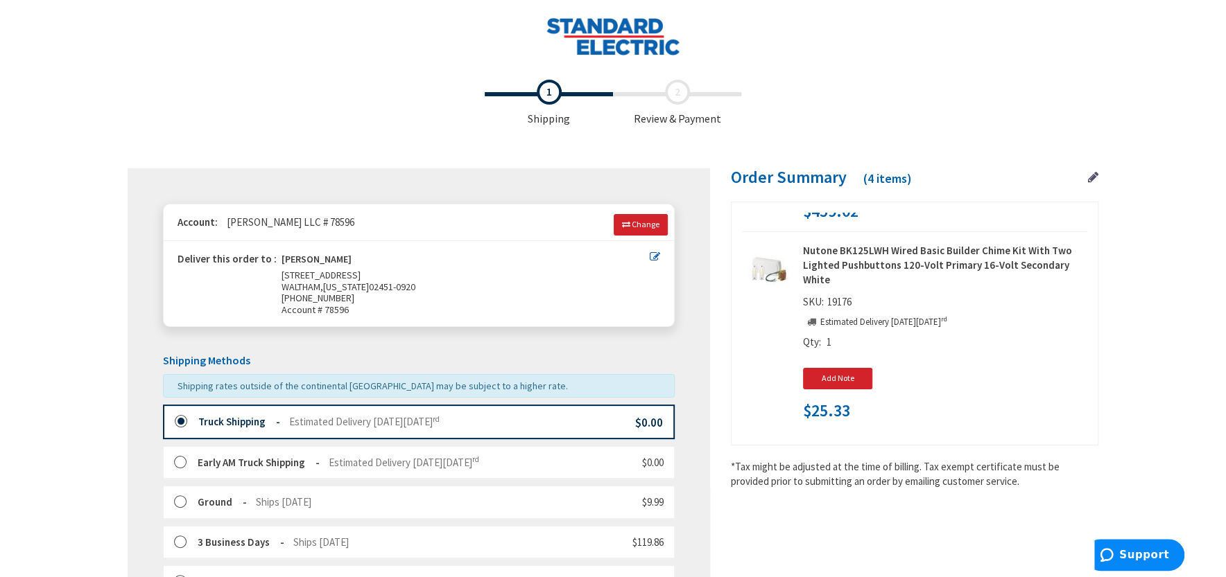
click at [178, 463] on label at bounding box center [184, 463] width 21 height 14
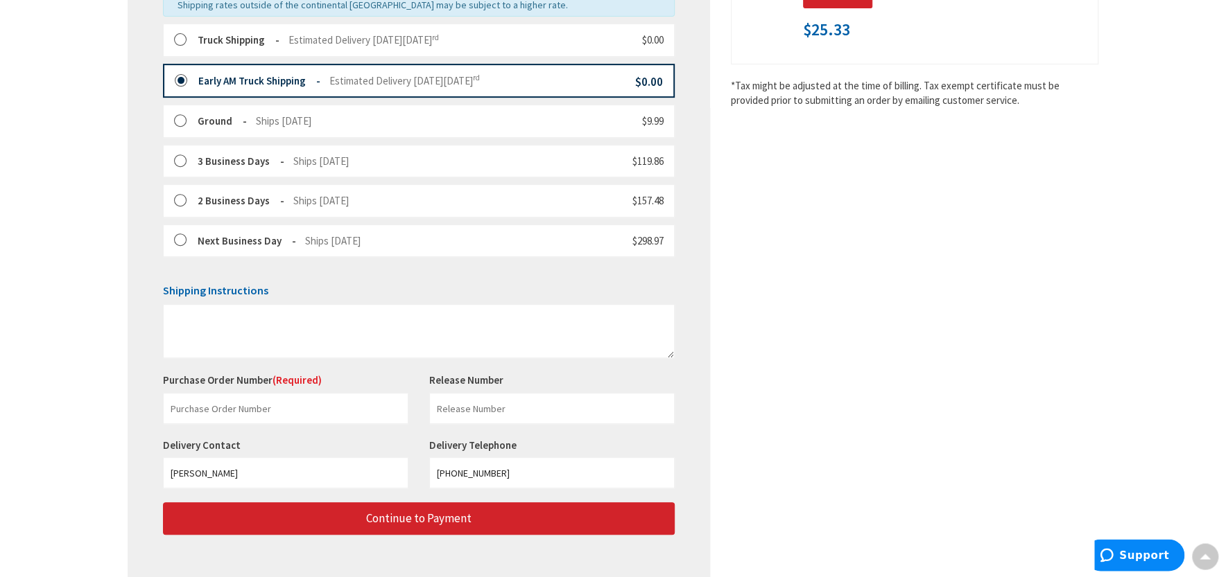
scroll to position [382, 0]
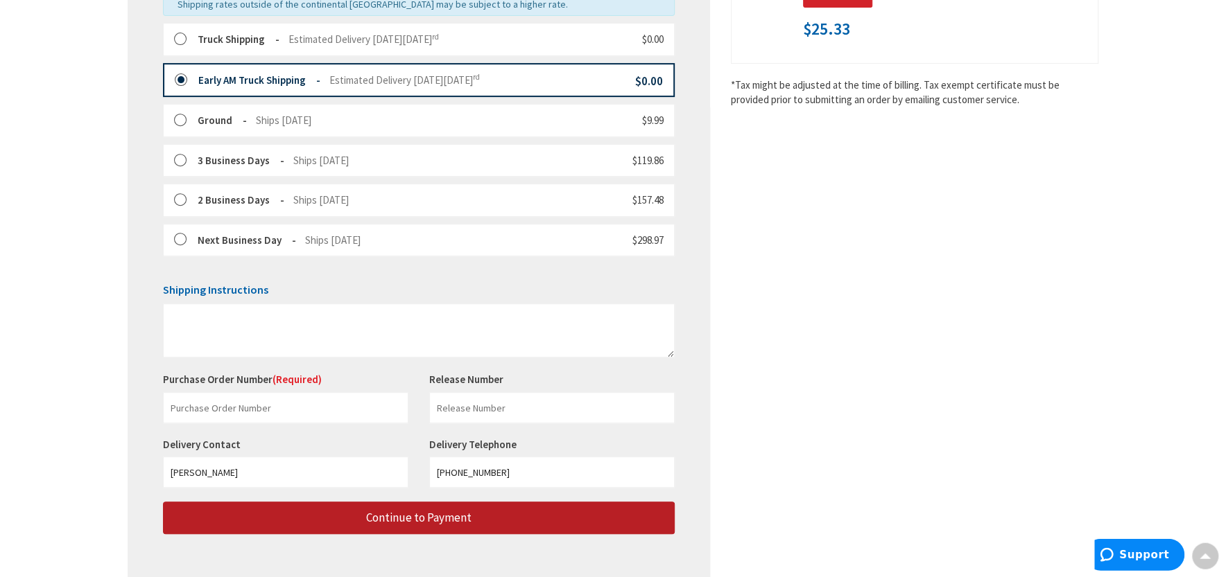
click at [646, 515] on button "Continue to Payment" at bounding box center [419, 518] width 512 height 33
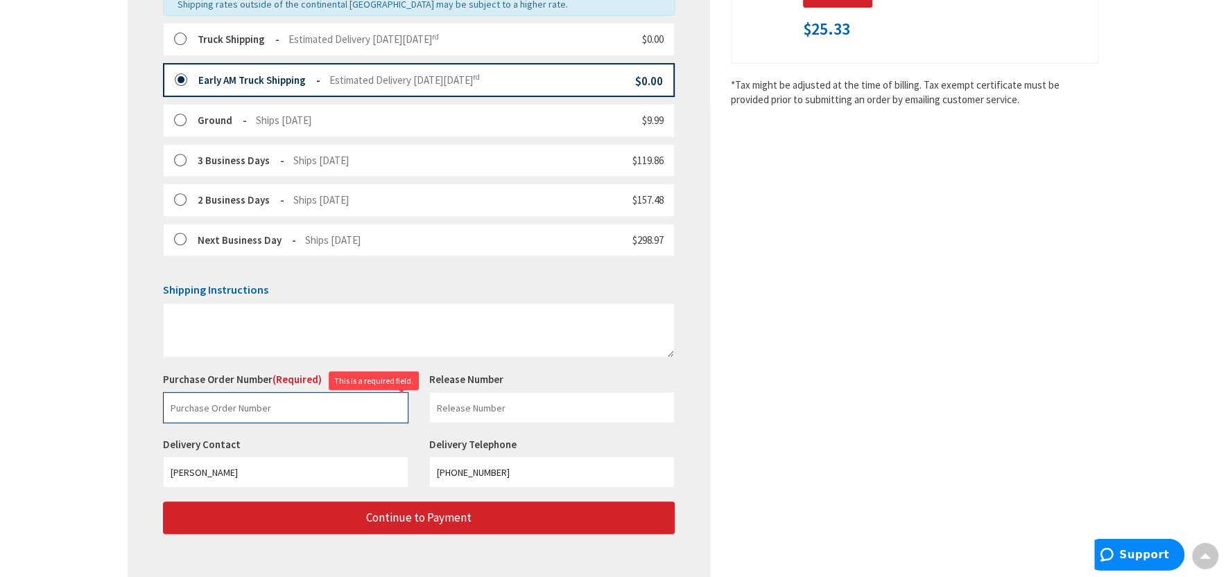
click at [300, 415] on input "text" at bounding box center [285, 407] width 245 height 31
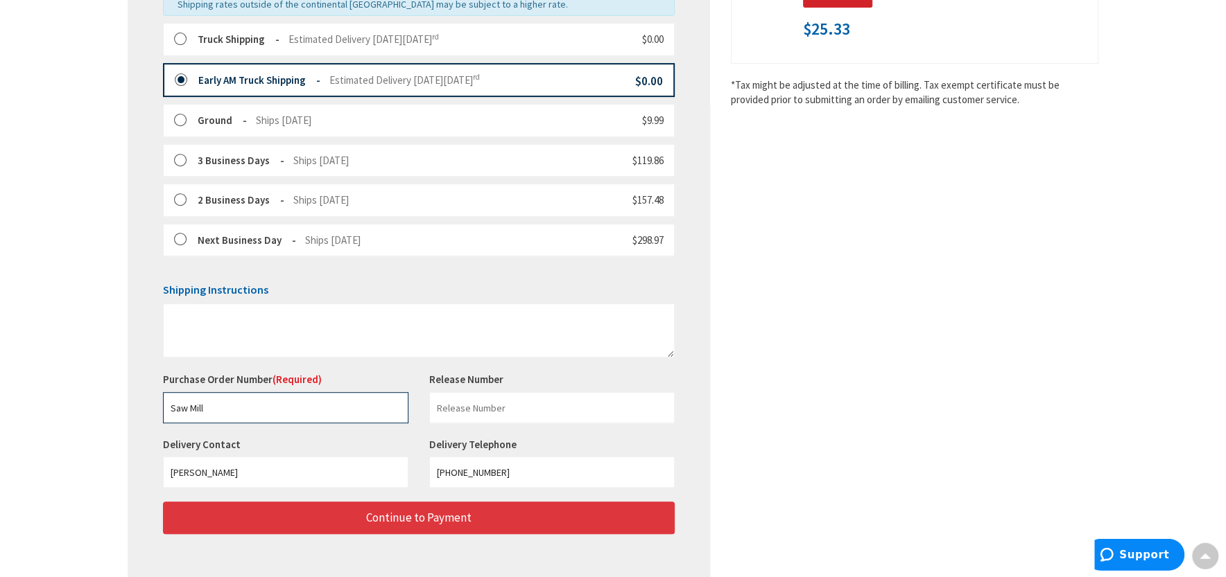
type input "Saw Mill"
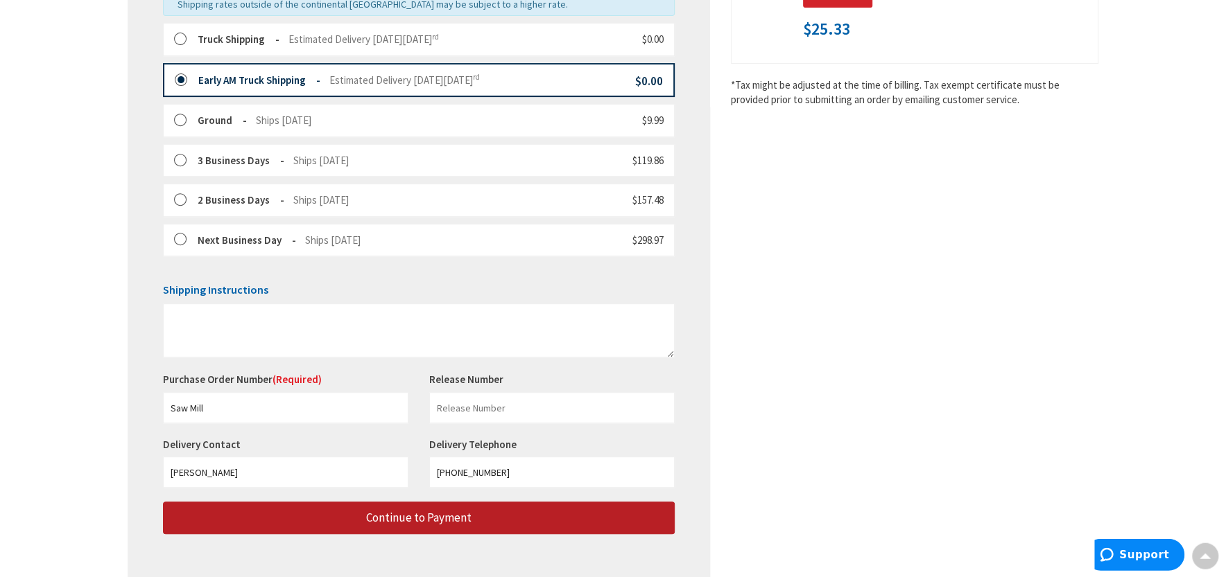
click at [376, 507] on button "Continue to Payment" at bounding box center [419, 518] width 512 height 33
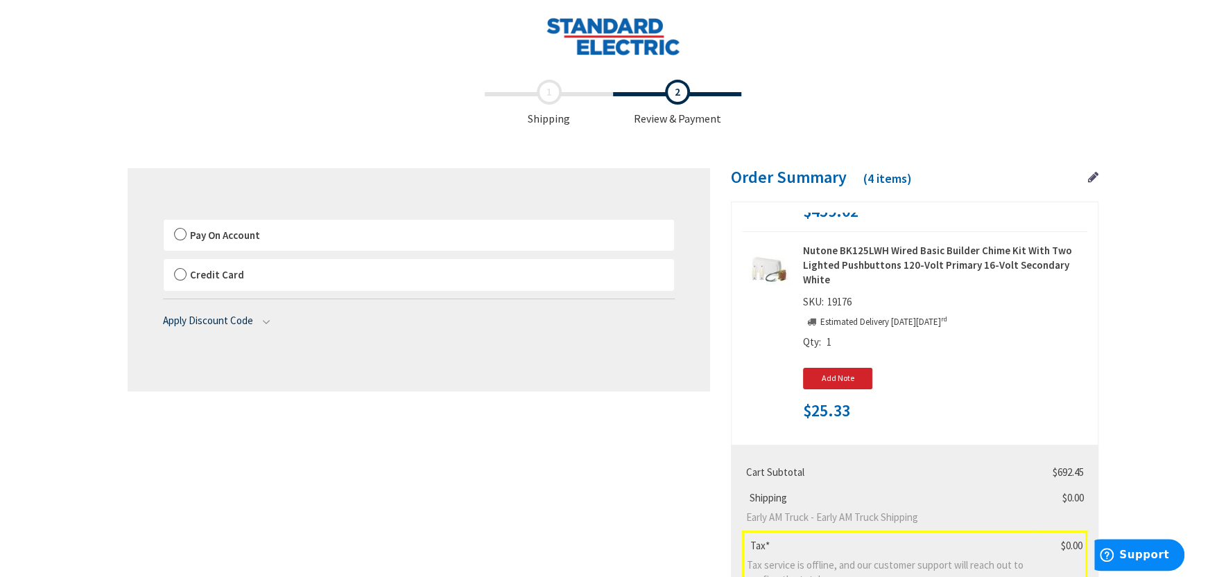
click at [180, 234] on label "Pay On Account" at bounding box center [419, 236] width 510 height 32
click at [164, 223] on input "Pay On Account" at bounding box center [164, 223] width 0 height 0
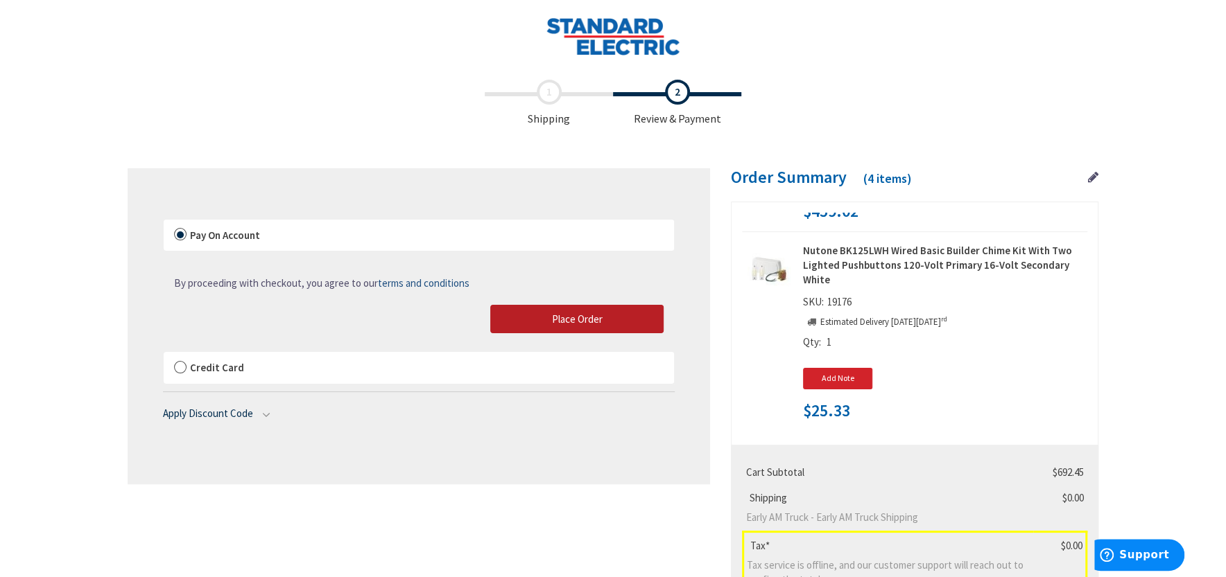
click at [542, 318] on button "Place Order" at bounding box center [576, 319] width 173 height 29
